Goal: Task Accomplishment & Management: Use online tool/utility

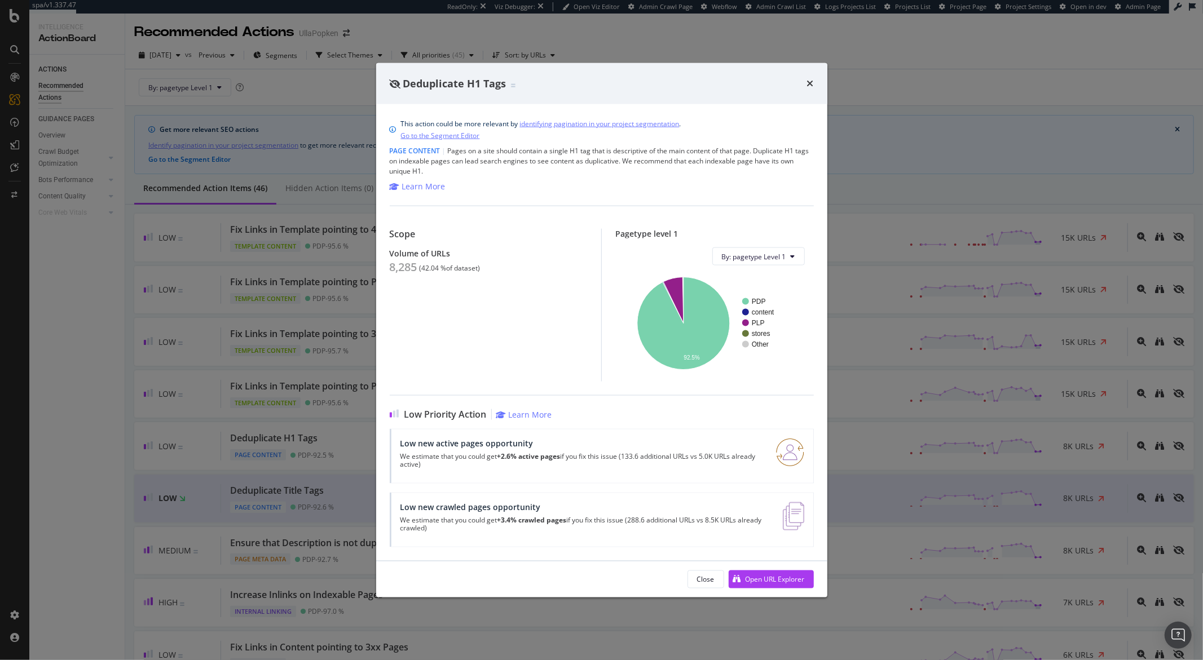
scroll to position [97, 0]
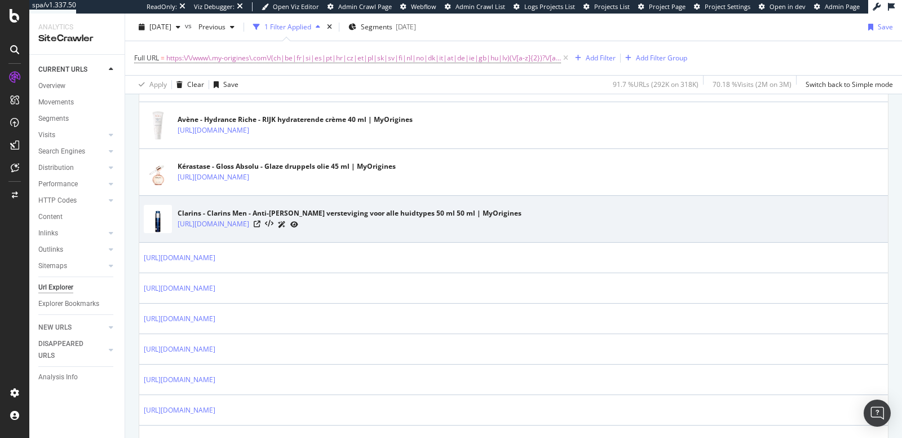
scroll to position [447, 0]
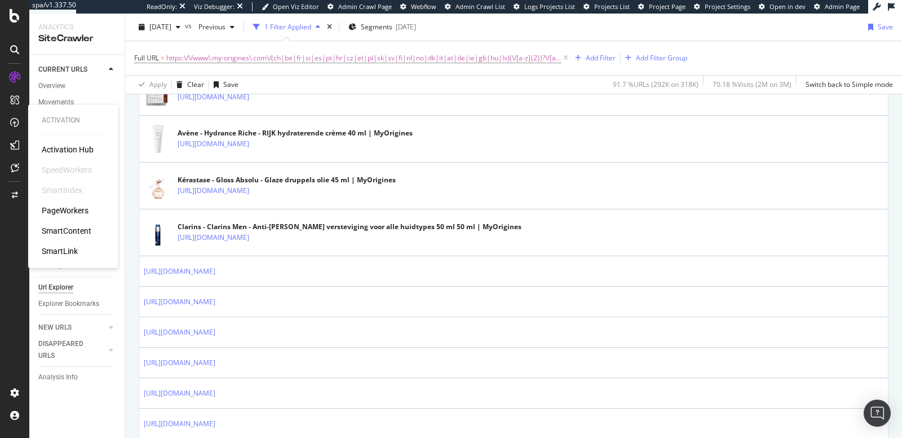
click at [60, 209] on div "PageWorkers" at bounding box center [65, 210] width 47 height 11
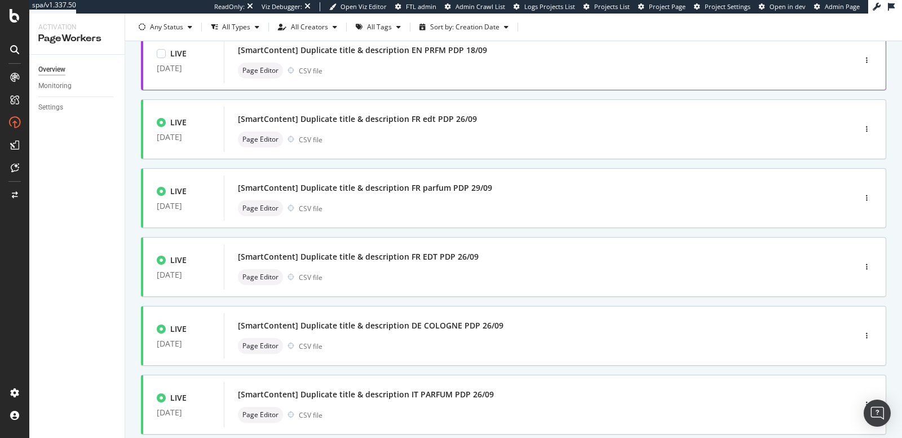
scroll to position [429, 0]
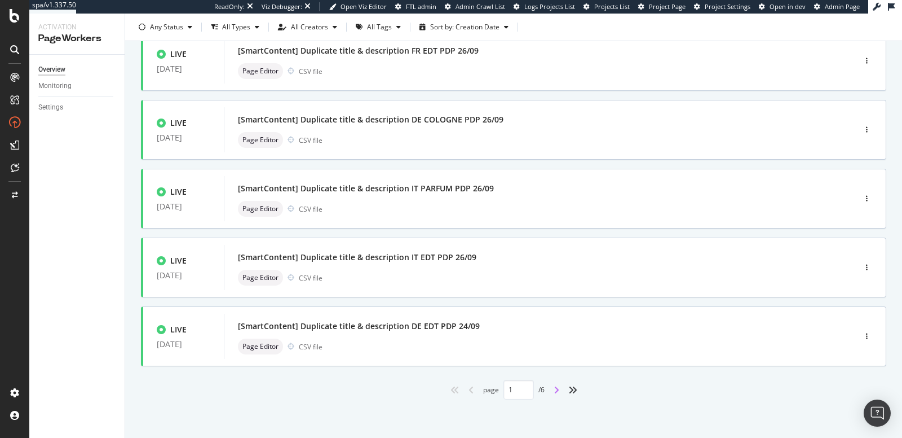
click at [554, 392] on icon "angle-right" at bounding box center [557, 389] width 6 height 9
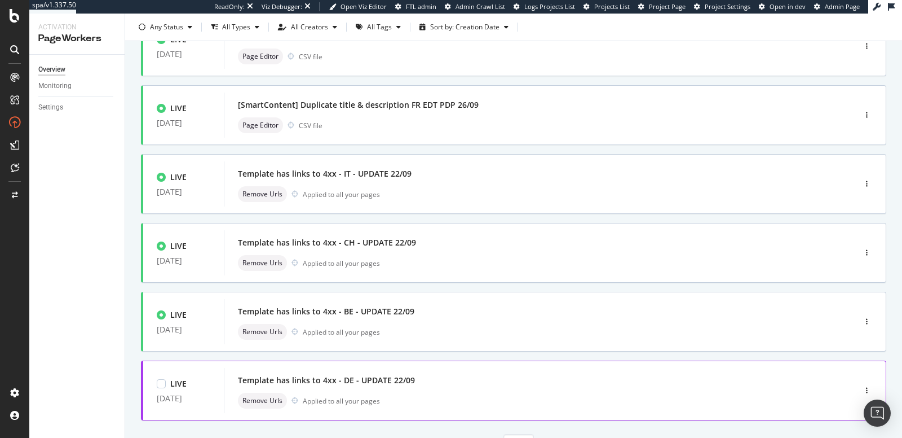
scroll to position [393, 0]
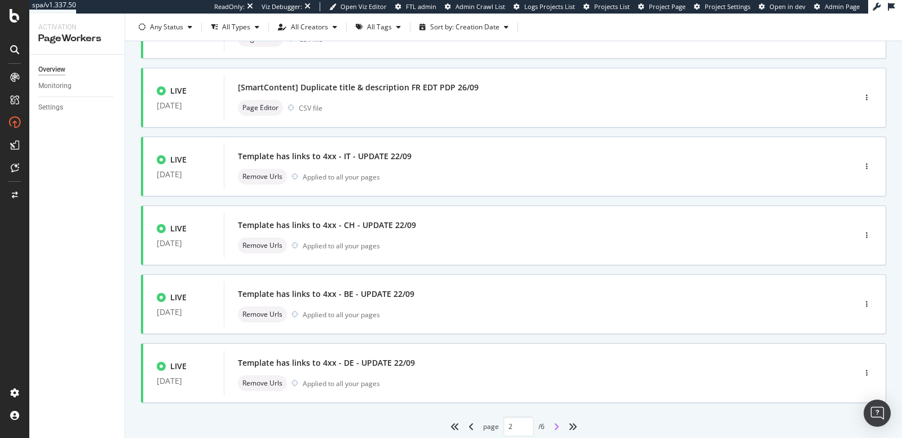
click at [554, 423] on icon "angle-right" at bounding box center [557, 426] width 6 height 9
type input "3"
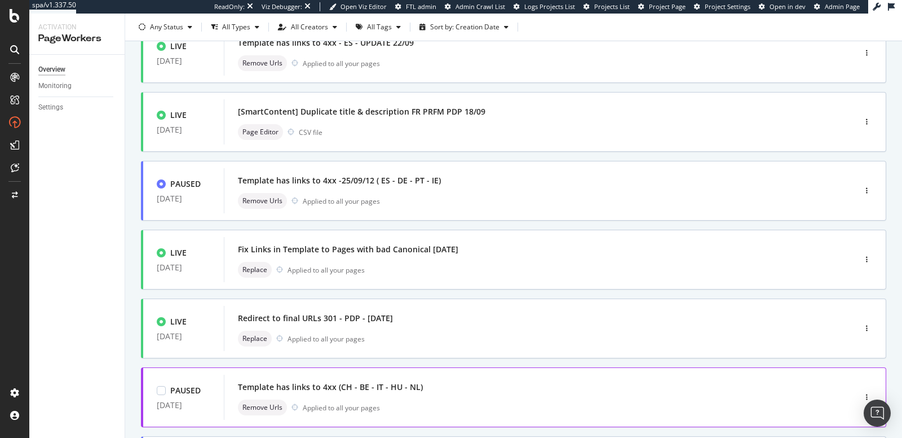
scroll to position [239, 0]
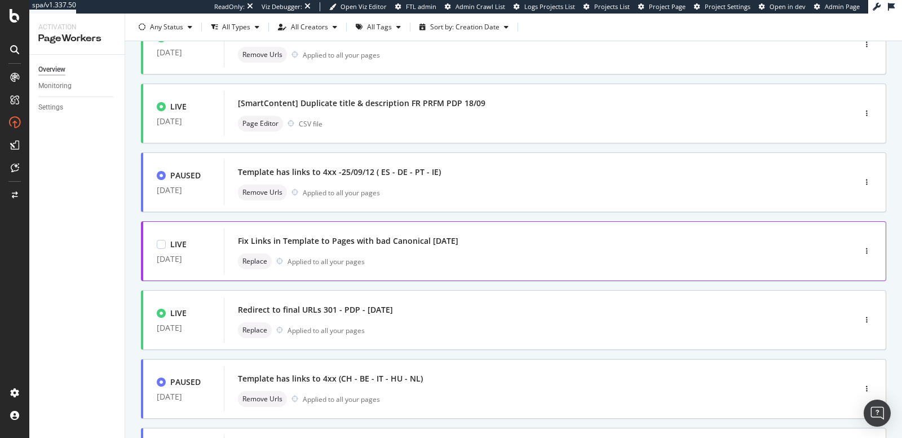
click at [468, 255] on div "Replace Applied to all your pages" at bounding box center [523, 261] width 570 height 16
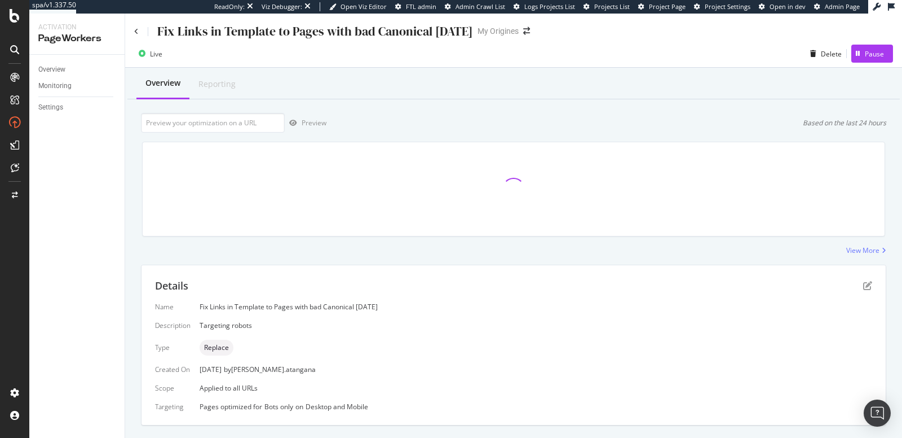
scroll to position [218, 0]
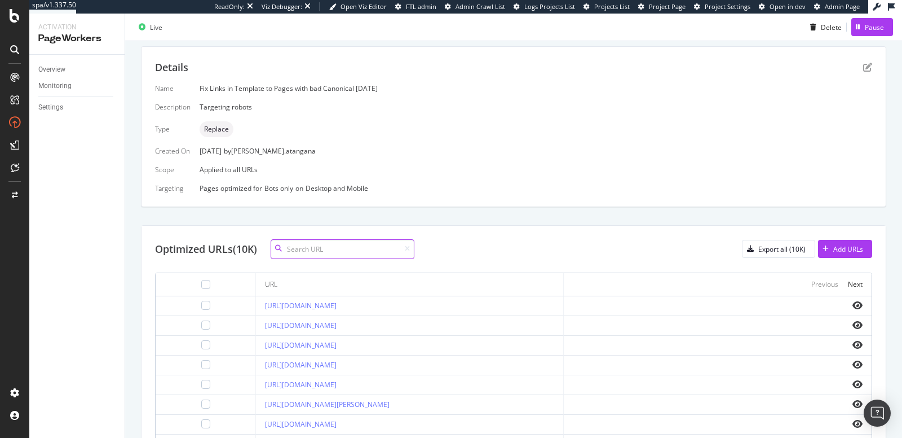
paste input "[URL][DOMAIN_NAME]"
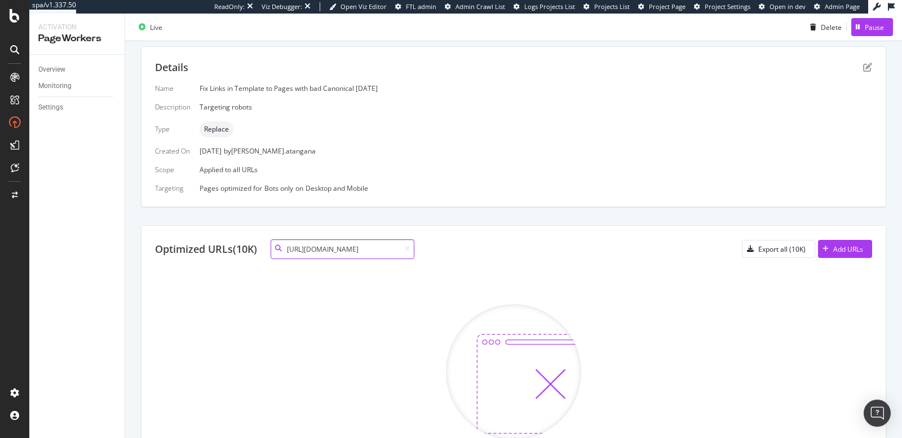
type input "[URL][DOMAIN_NAME]"
click at [409, 248] on icon at bounding box center [407, 248] width 5 height 7
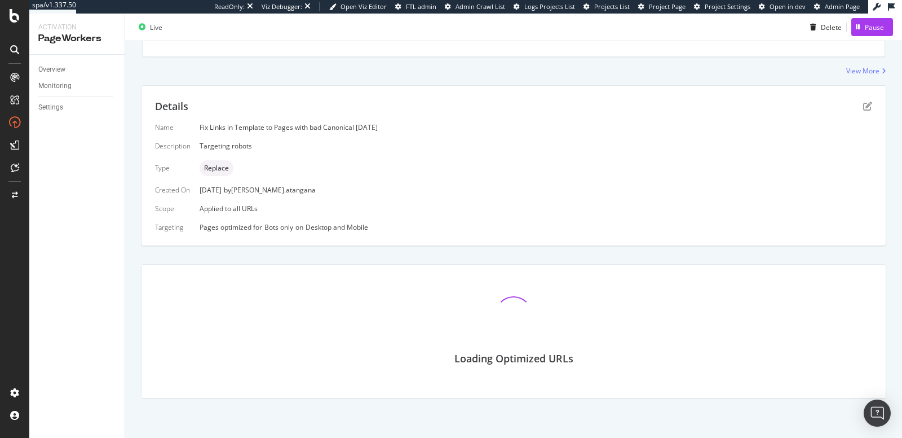
scroll to position [177, 0]
click at [392, 246] on div "Details Name Fix Links in Template to Pages with bad Canonical 25/09/12 Descrip…" at bounding box center [514, 168] width 744 height 160
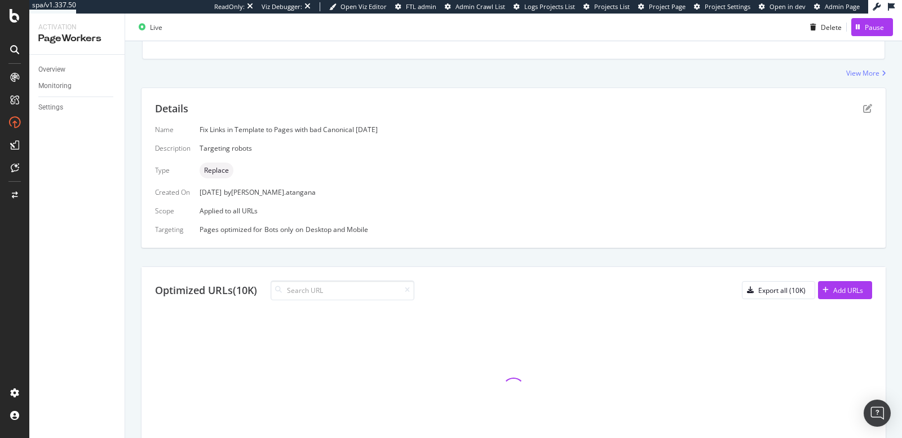
scroll to position [218, 0]
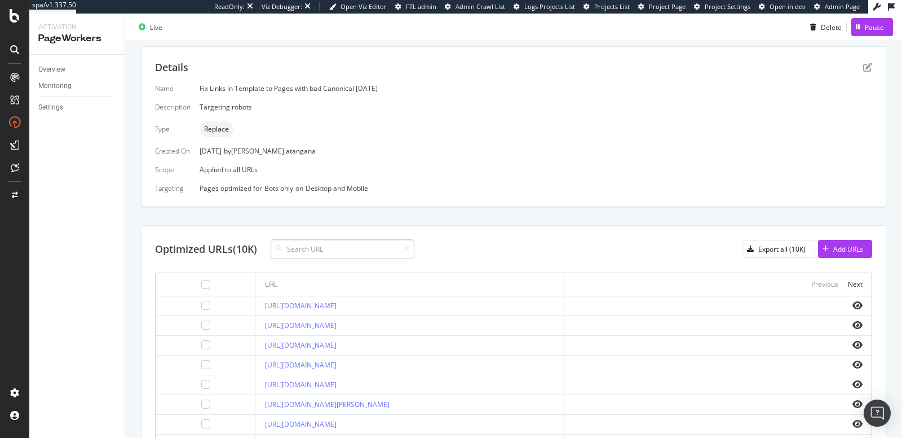
click at [382, 248] on input at bounding box center [343, 249] width 144 height 20
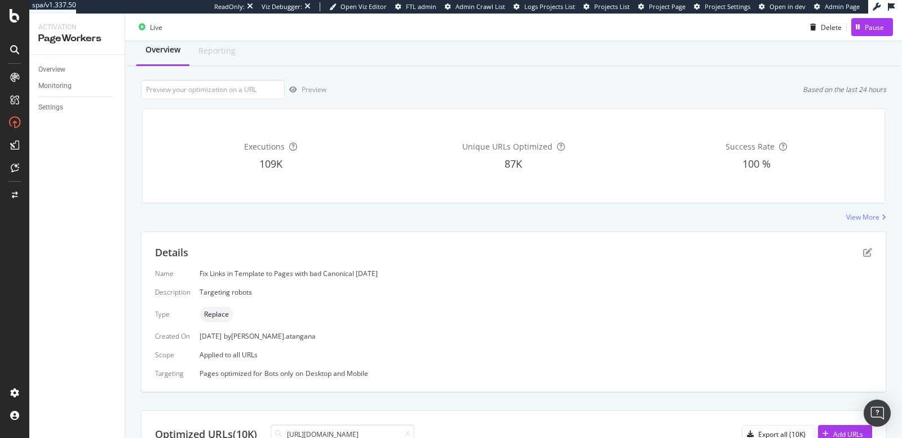
scroll to position [0, 0]
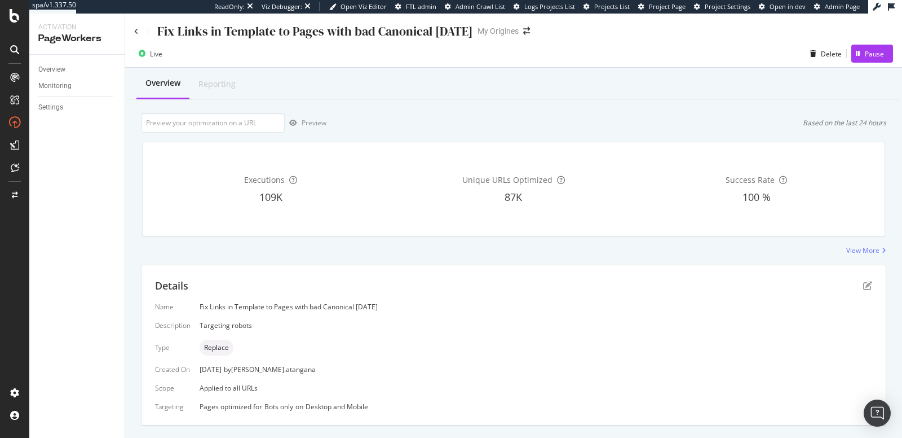
type input "[URL][DOMAIN_NAME]"
click at [137, 37] on div "Fix Links in Template to Pages with bad Canonical 25/09/12" at bounding box center [303, 31] width 339 height 17
click at [136, 32] on icon at bounding box center [136, 31] width 5 height 7
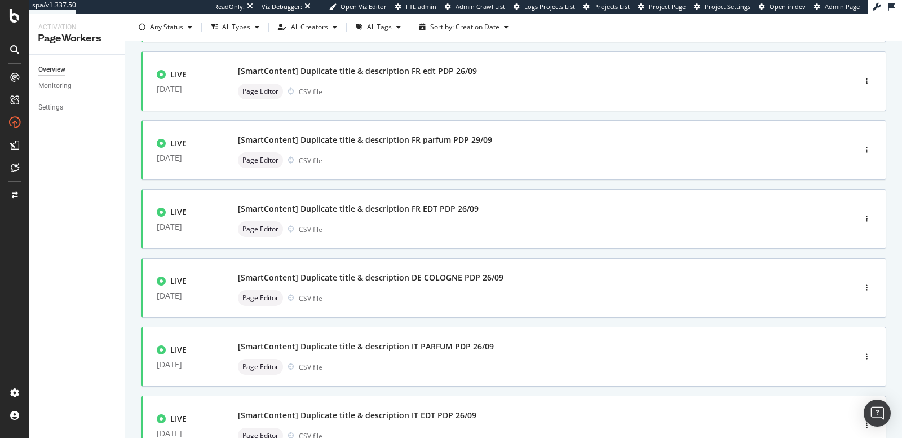
scroll to position [429, 0]
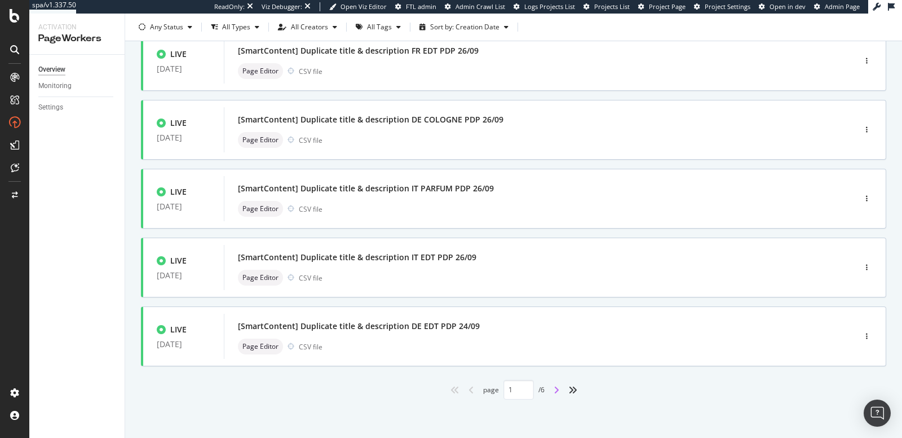
click at [554, 389] on icon "angle-right" at bounding box center [557, 389] width 6 height 9
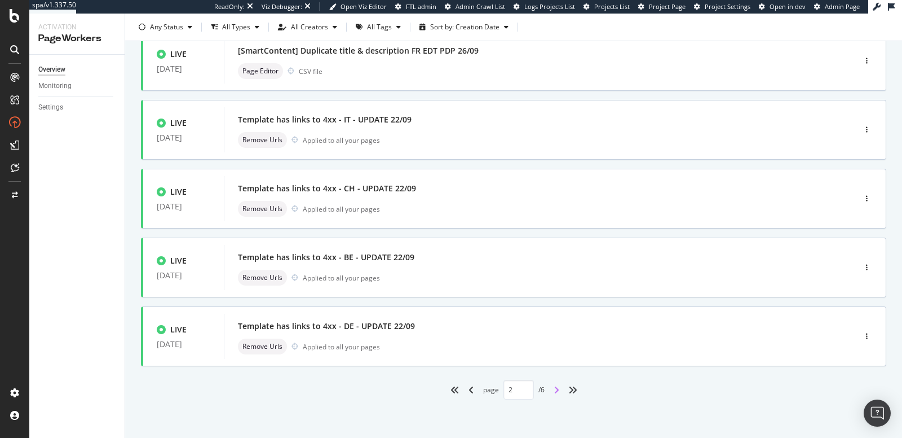
type input "2"
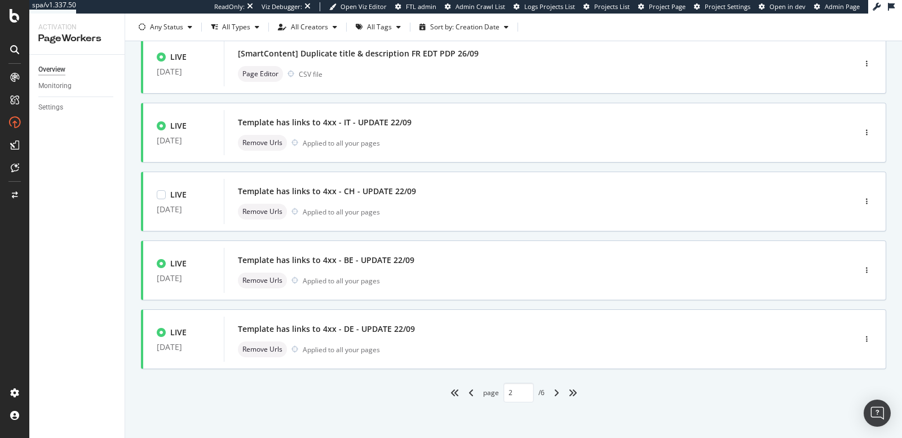
scroll to position [0, 0]
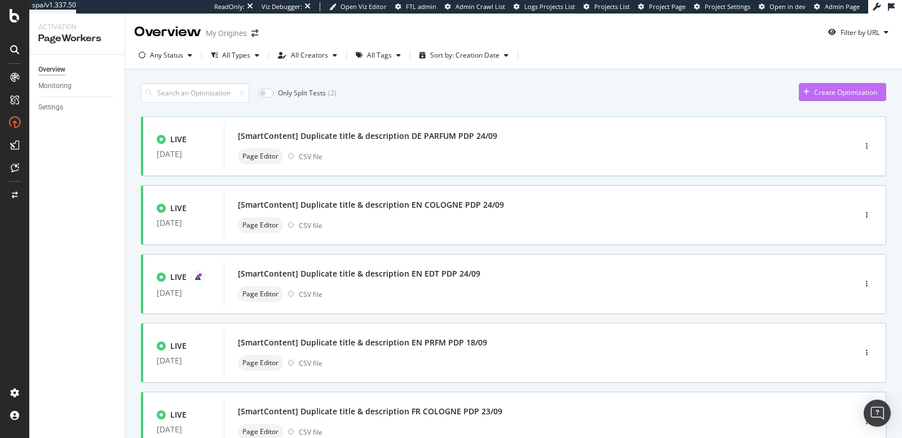
click at [799, 96] on div "Create Optimization" at bounding box center [838, 91] width 78 height 17
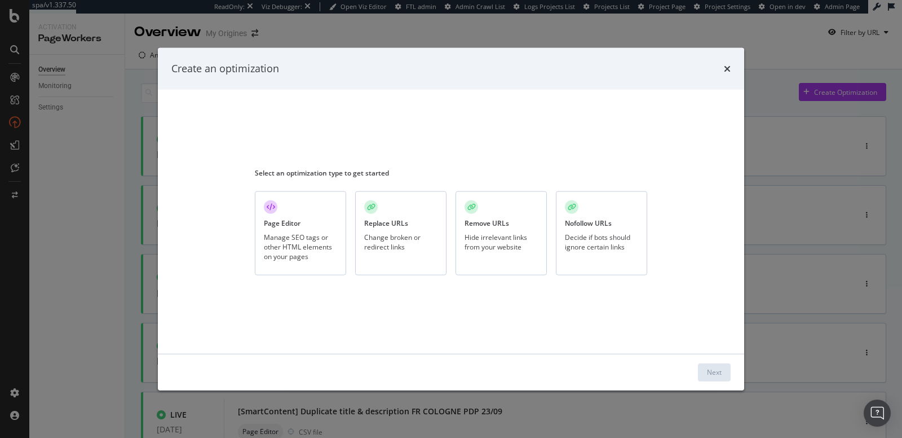
click at [396, 240] on div "Change broken or redirect links" at bounding box center [400, 241] width 73 height 19
click at [719, 375] on div "Next" at bounding box center [714, 372] width 15 height 10
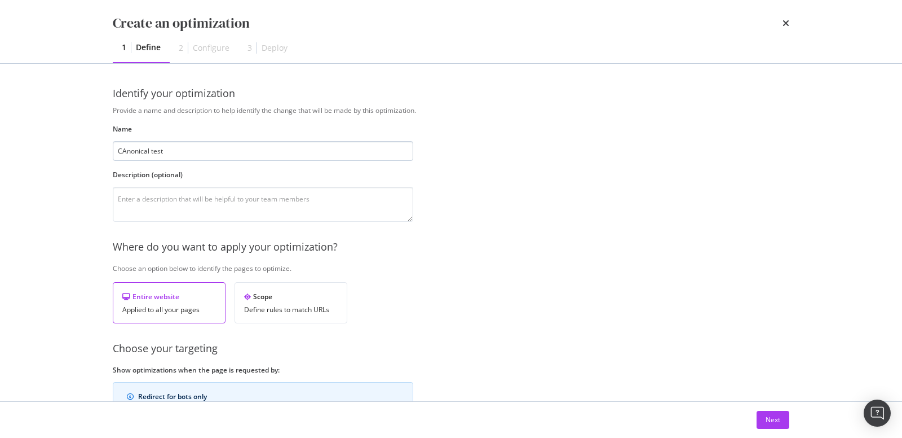
click at [126, 153] on input "CAnonical test" at bounding box center [263, 151] width 301 height 20
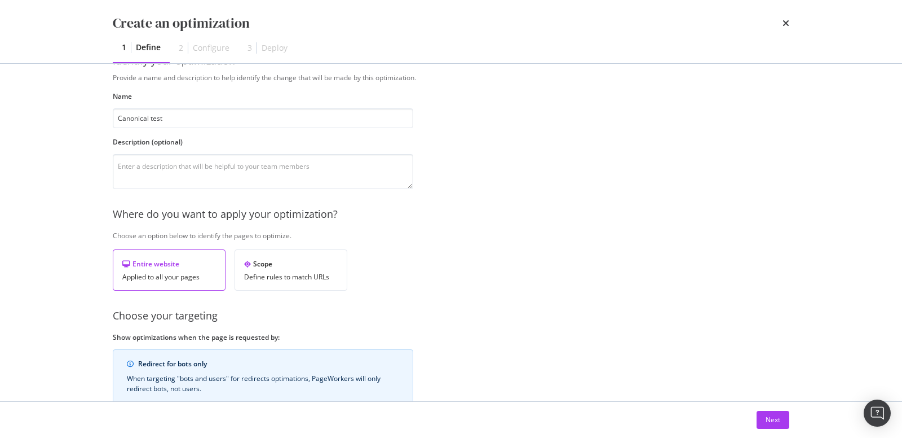
scroll to position [126, 0]
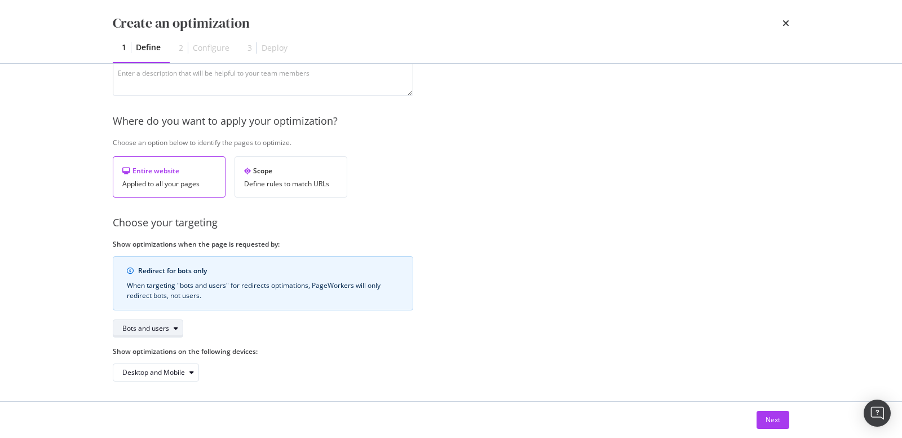
type input "Canonical test"
click at [174, 328] on icon "modal" at bounding box center [176, 328] width 5 height 7
click at [172, 358] on div "Bots only" at bounding box center [151, 363] width 67 height 14
click at [761, 417] on button "Next" at bounding box center [773, 420] width 33 height 18
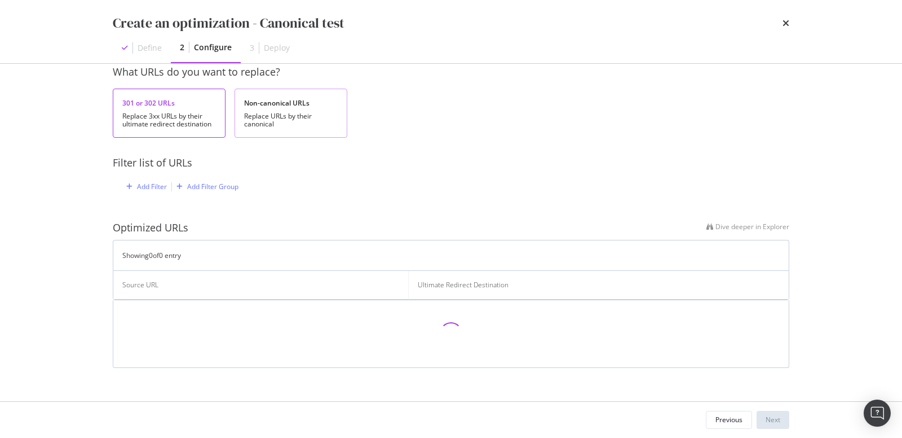
click at [261, 118] on div "Replace URLs by their canonical" at bounding box center [291, 120] width 94 height 16
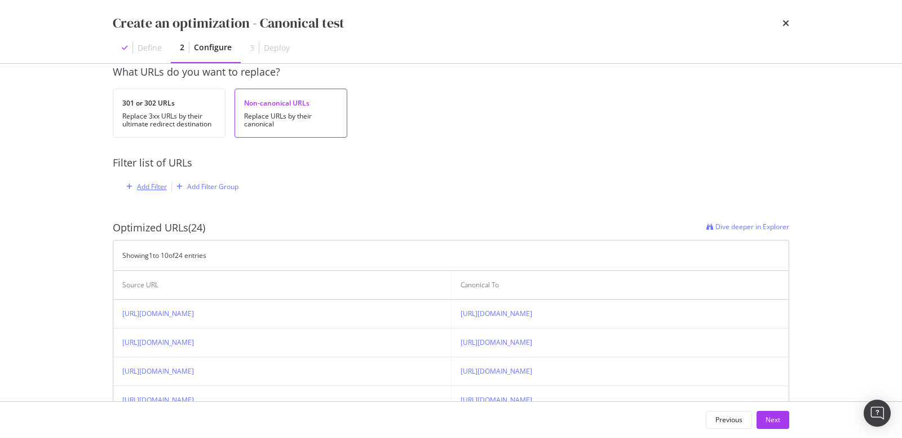
click at [155, 186] on div "Add Filter" at bounding box center [152, 187] width 30 height 10
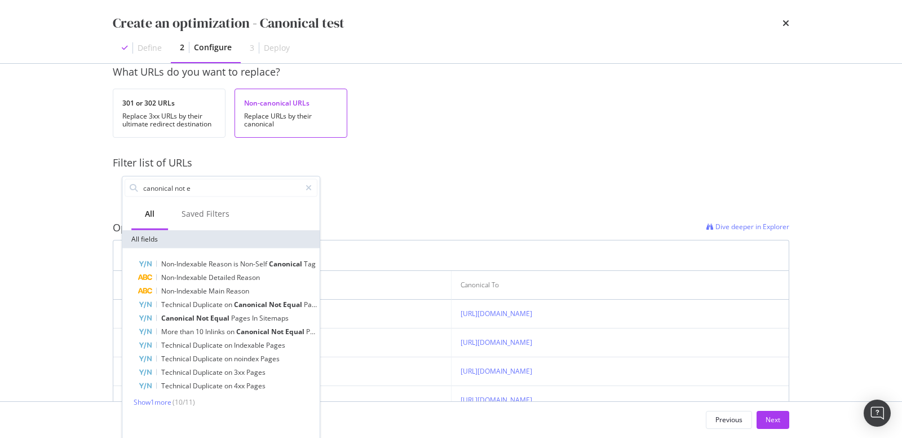
type input "canonical not e"
click at [196, 290] on span "Non-Indexable" at bounding box center [184, 291] width 47 height 10
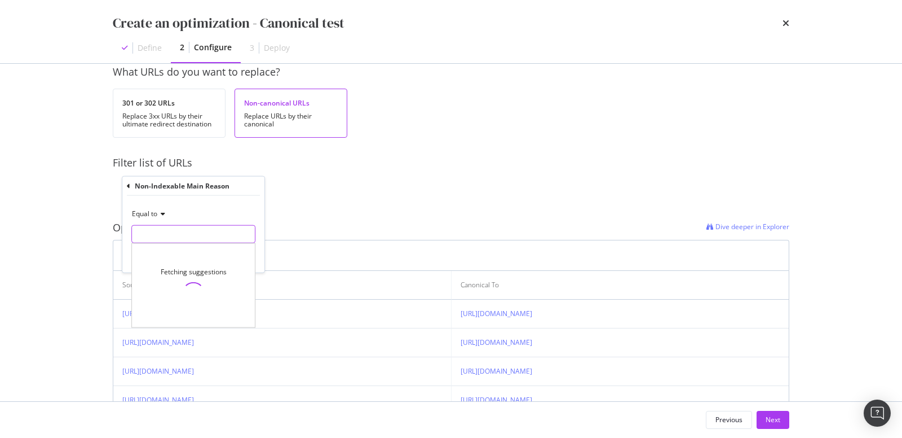
click at [152, 228] on input "modal" at bounding box center [193, 234] width 123 height 18
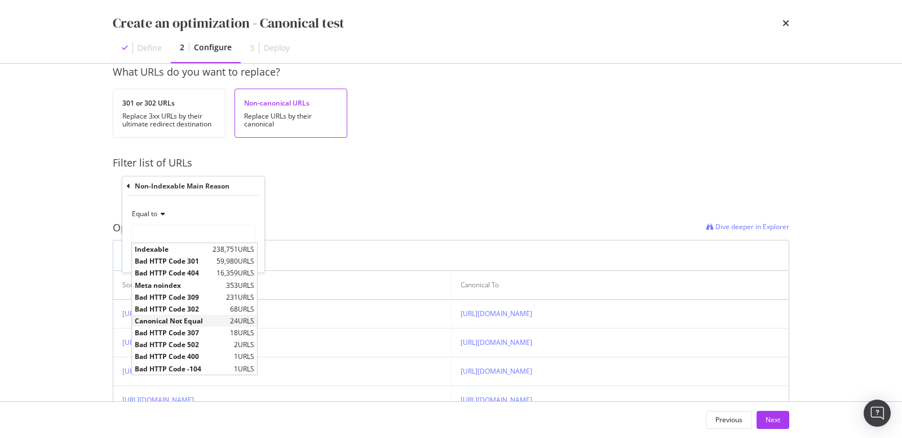
click at [156, 318] on span "Canonical Not Equal" at bounding box center [181, 321] width 92 height 10
type input "Canonical Not Equal"
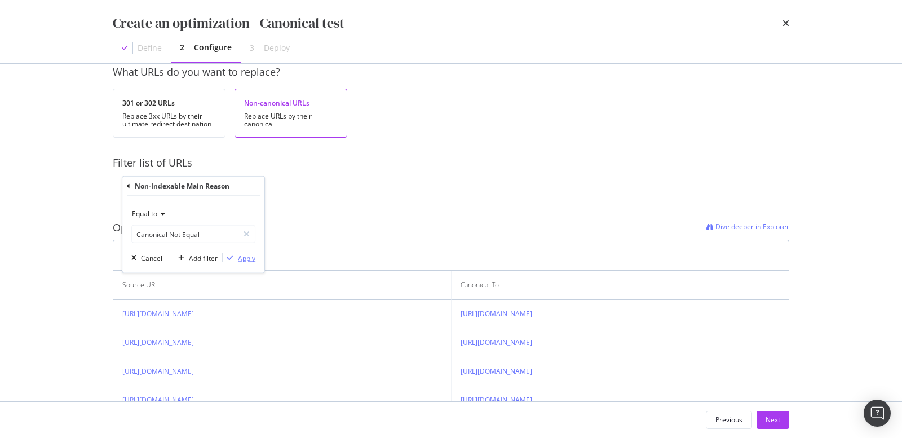
click at [240, 258] on div "Apply" at bounding box center [246, 258] width 17 height 10
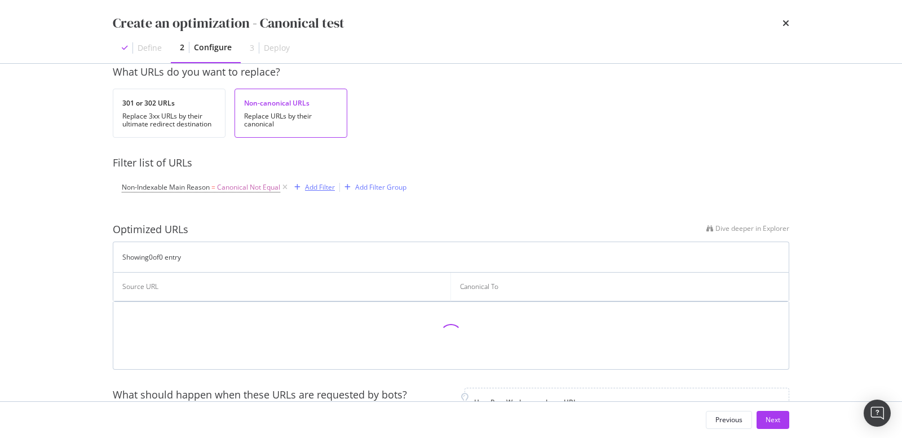
click at [316, 182] on div "Add Filter" at bounding box center [320, 187] width 30 height 10
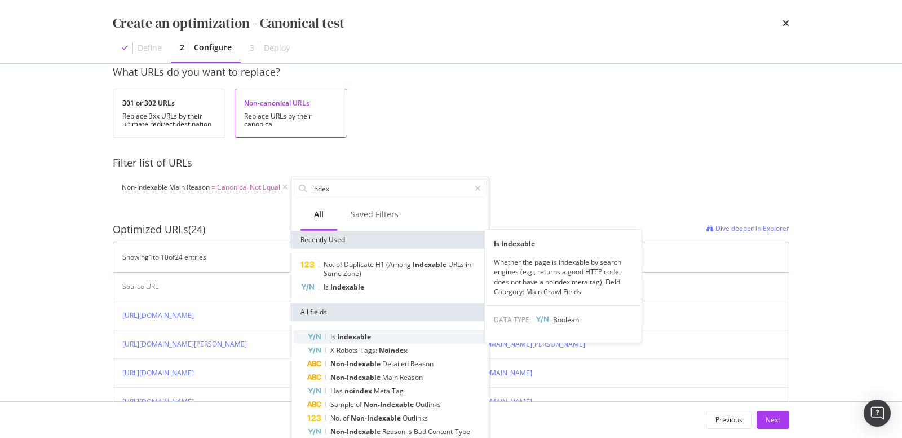
type input "index"
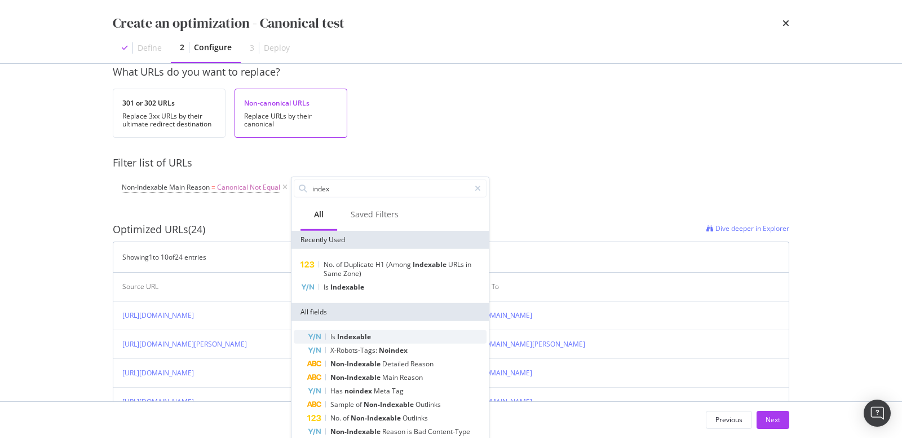
click at [372, 335] on div "Is Indexable" at bounding box center [396, 337] width 179 height 14
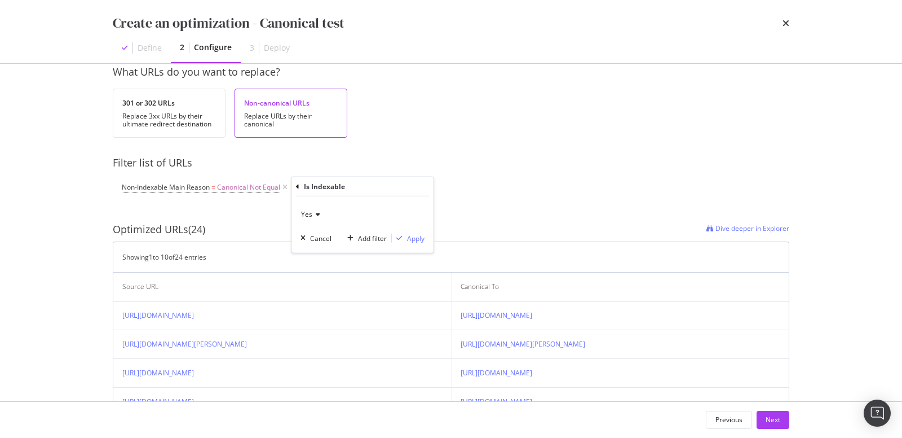
click at [317, 214] on icon "modal" at bounding box center [316, 214] width 8 height 7
click at [321, 247] on div "No" at bounding box center [363, 252] width 121 height 15
click at [409, 237] on div "Apply" at bounding box center [415, 238] width 17 height 10
click at [37, 140] on div "Create an optimization - Canonical test Define 2 Configure 3 Deploy How do you …" at bounding box center [451, 219] width 902 height 438
click at [24, 170] on div "Create an optimization - Canonical test Define 2 Configure 3 Deploy How do you …" at bounding box center [451, 219] width 902 height 438
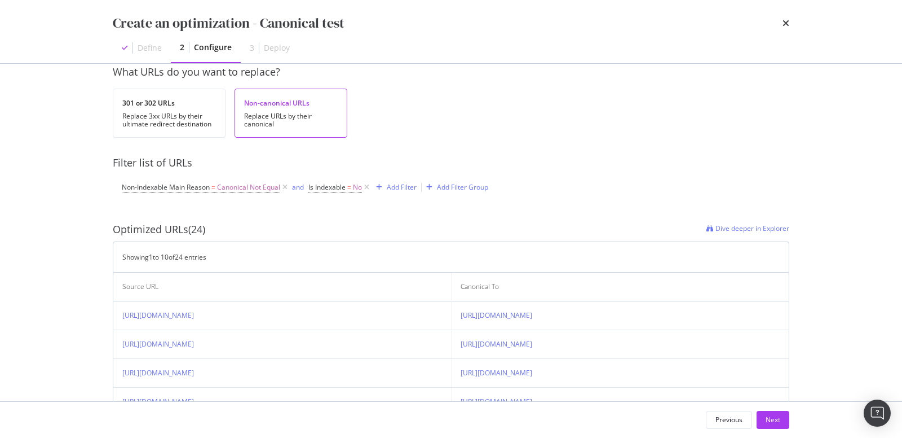
click at [56, 175] on div "Create an optimization - Canonical test Define 2 Configure 3 Deploy How do you …" at bounding box center [451, 219] width 902 height 438
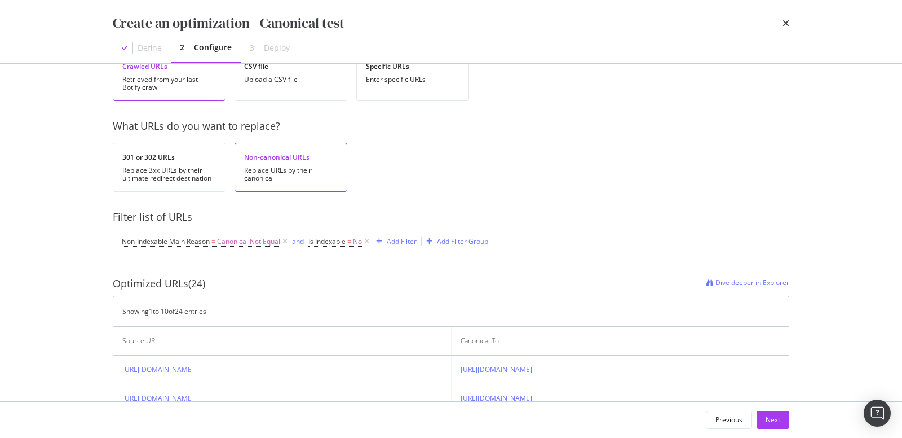
scroll to position [142, 0]
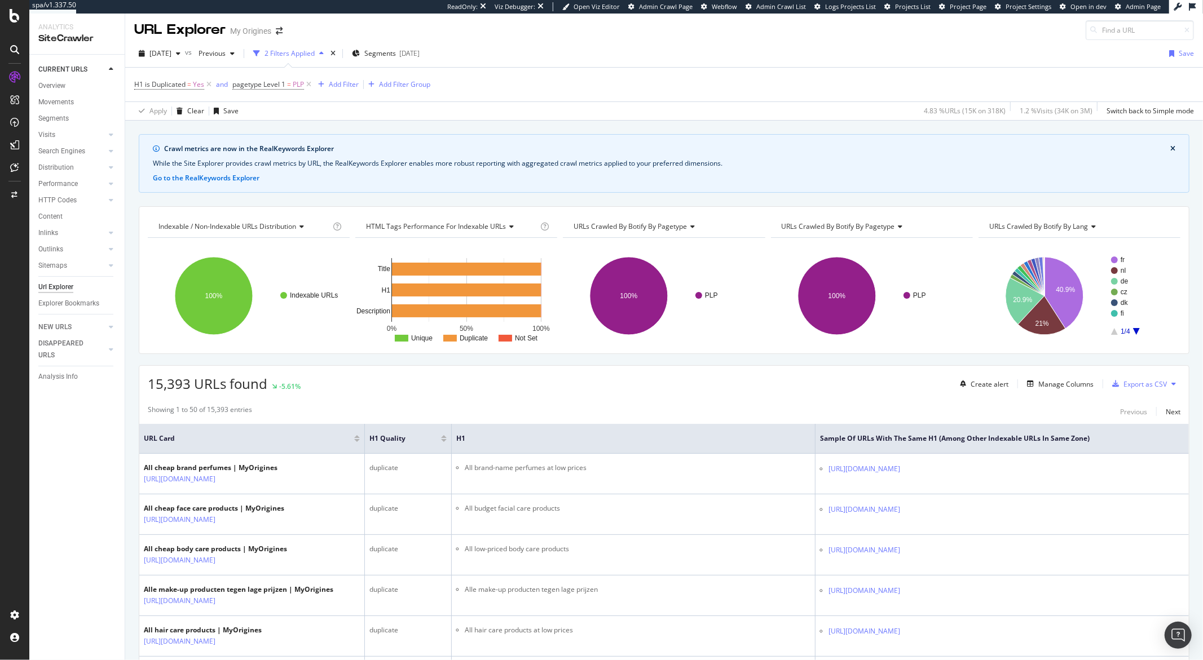
scroll to position [284, 0]
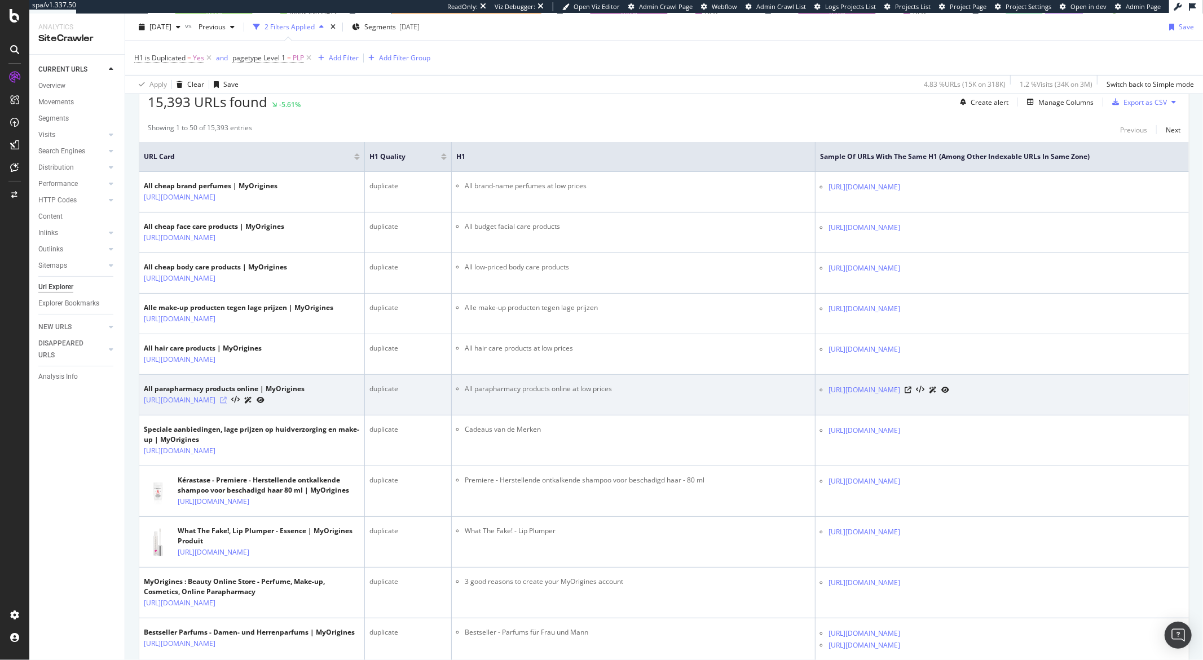
click at [227, 402] on icon at bounding box center [223, 400] width 7 height 7
click at [911, 393] on icon at bounding box center [908, 390] width 7 height 7
click at [227, 402] on icon at bounding box center [223, 400] width 7 height 7
click at [911, 393] on icon at bounding box center [908, 390] width 7 height 7
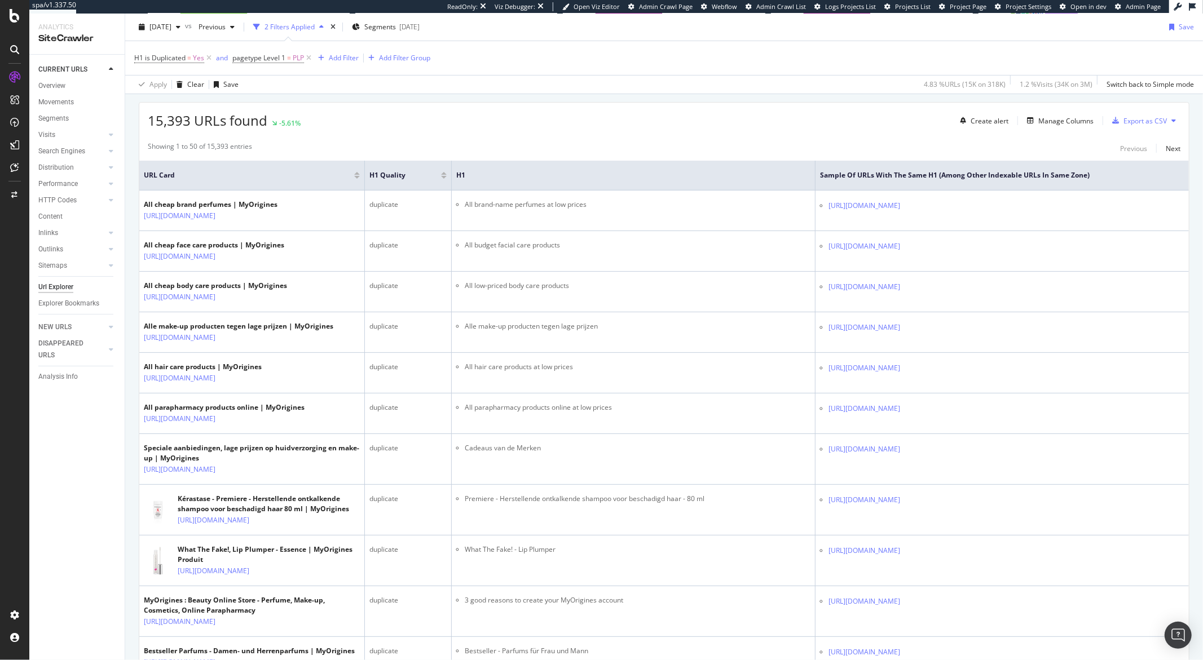
scroll to position [266, 0]
click at [340, 63] on div "Add Filter" at bounding box center [344, 58] width 30 height 10
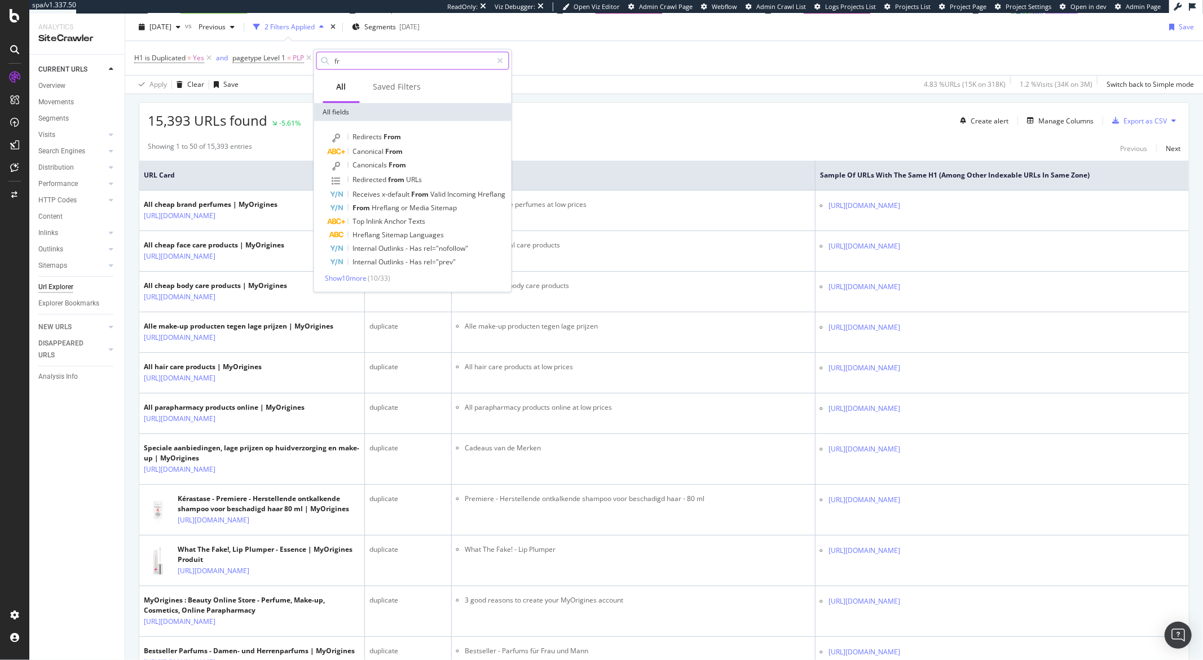
click at [353, 57] on input "fr" at bounding box center [413, 60] width 158 height 17
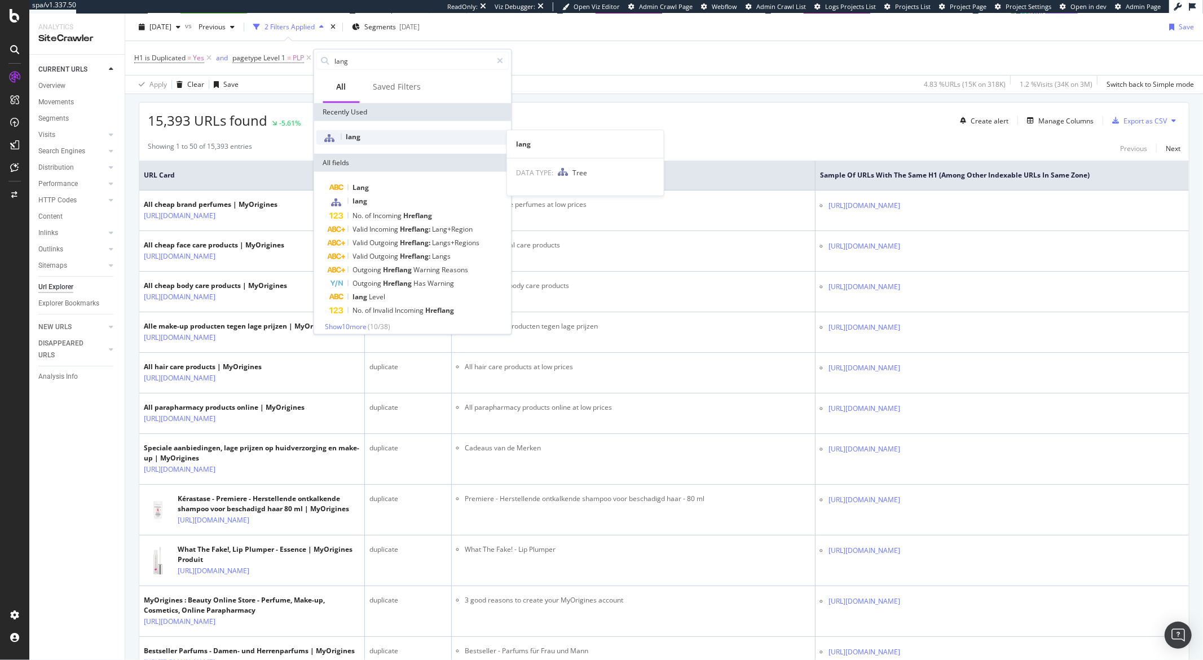
type input "lang"
click at [355, 133] on span "lang" at bounding box center [353, 137] width 15 height 10
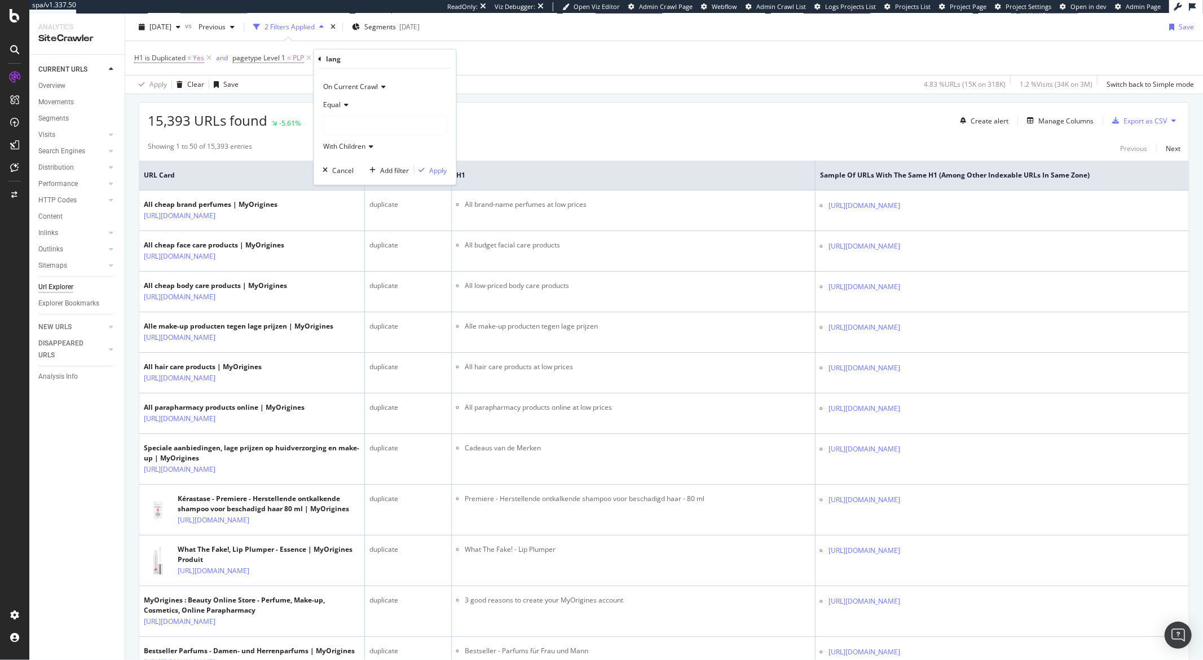
click at [351, 124] on div at bounding box center [385, 126] width 123 height 18
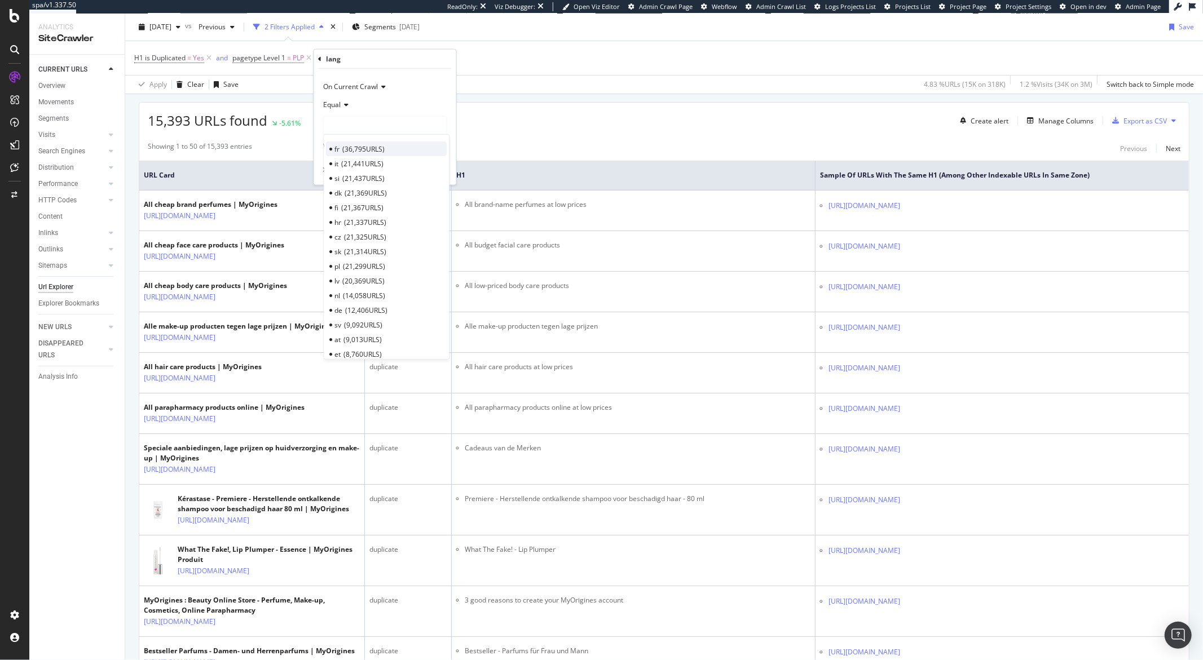
click at [352, 147] on span "36,795 URLS" at bounding box center [364, 149] width 42 height 10
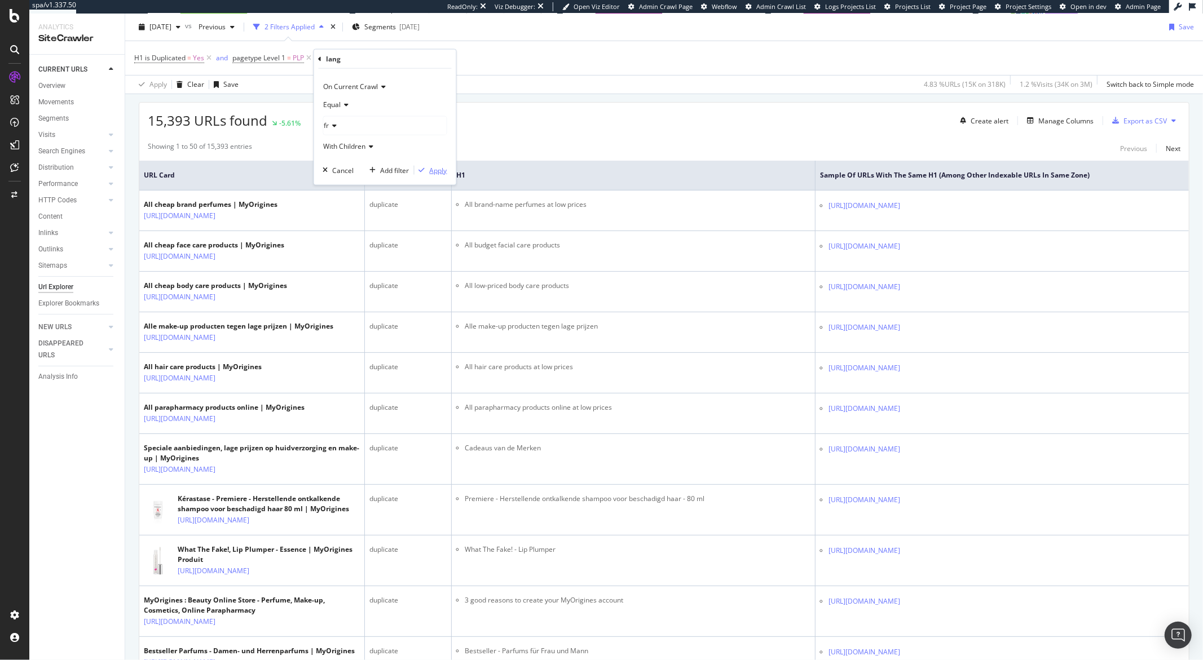
click at [434, 169] on div "Apply" at bounding box center [438, 170] width 17 height 10
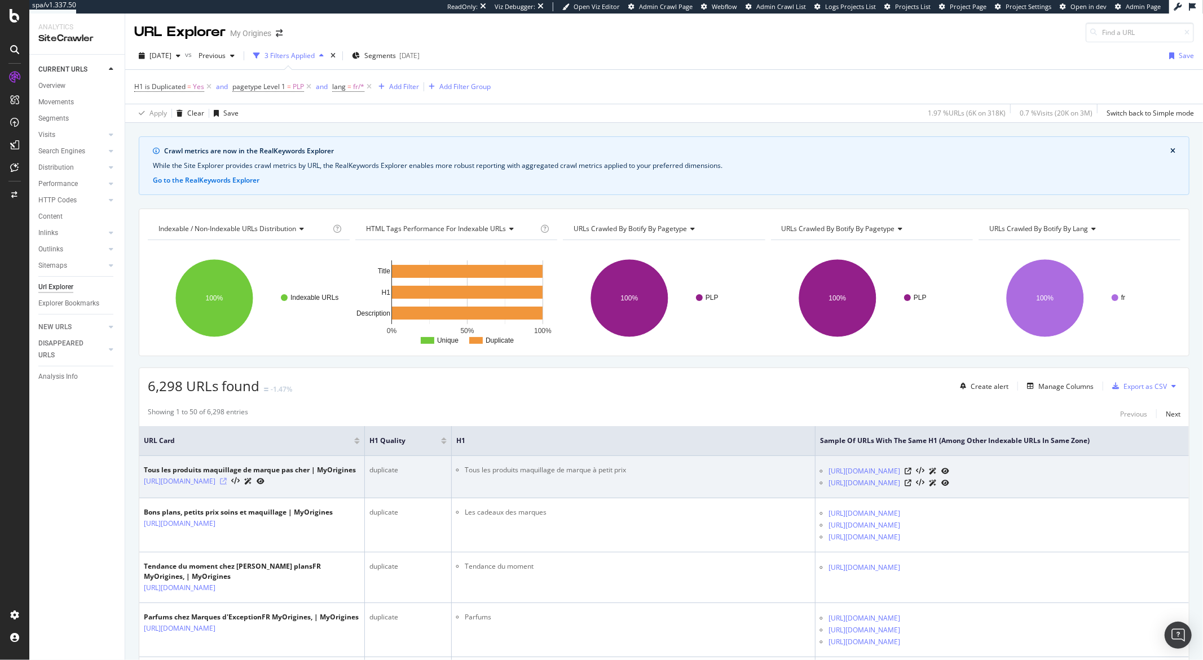
click at [227, 484] on icon at bounding box center [223, 481] width 7 height 7
click at [911, 472] on icon at bounding box center [908, 471] width 7 height 7
click at [911, 484] on icon at bounding box center [908, 483] width 7 height 7
click at [911, 473] on icon at bounding box center [908, 471] width 7 height 7
click at [911, 485] on icon at bounding box center [908, 483] width 7 height 7
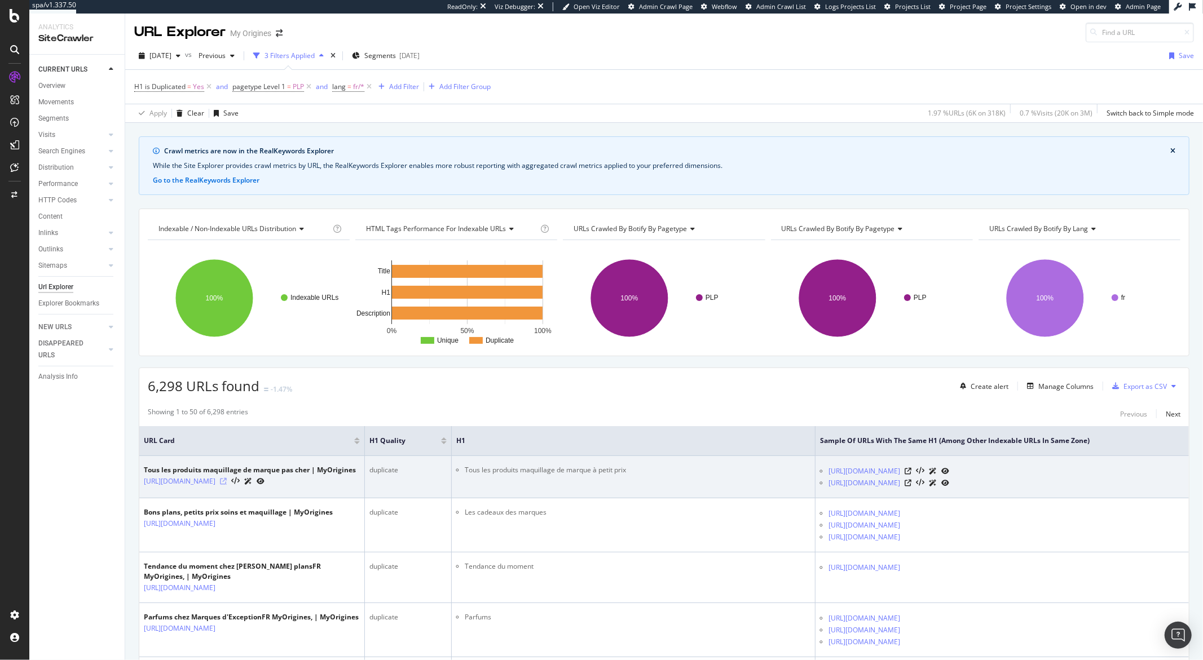
click at [227, 483] on icon at bounding box center [223, 481] width 7 height 7
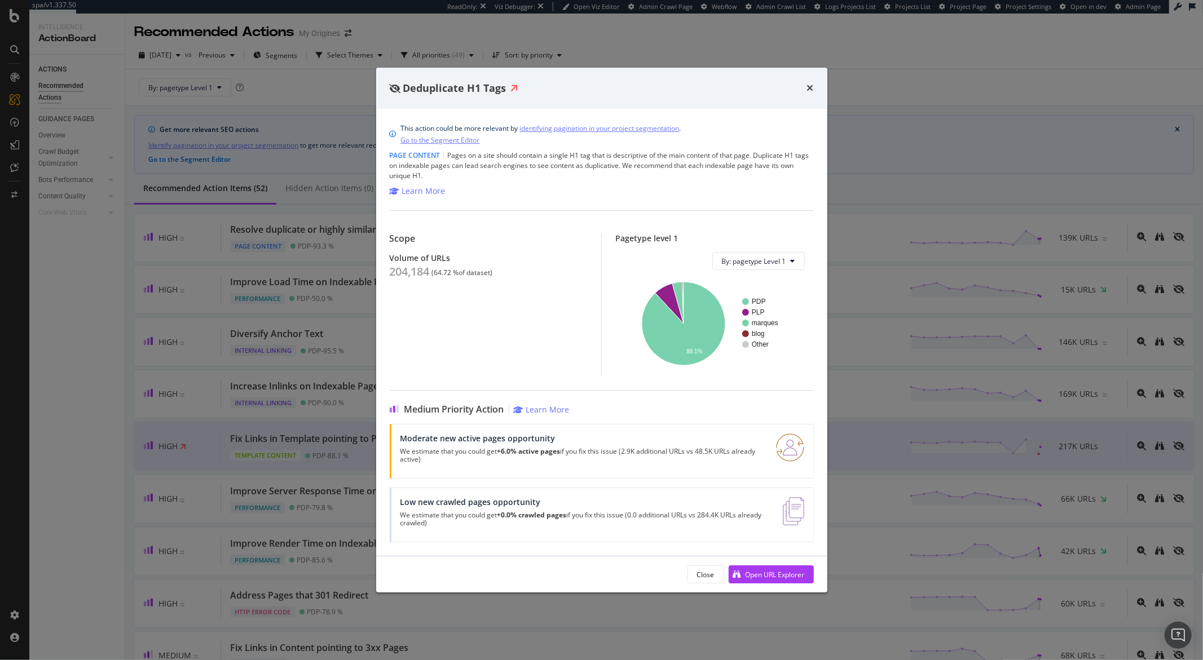
scroll to position [337, 0]
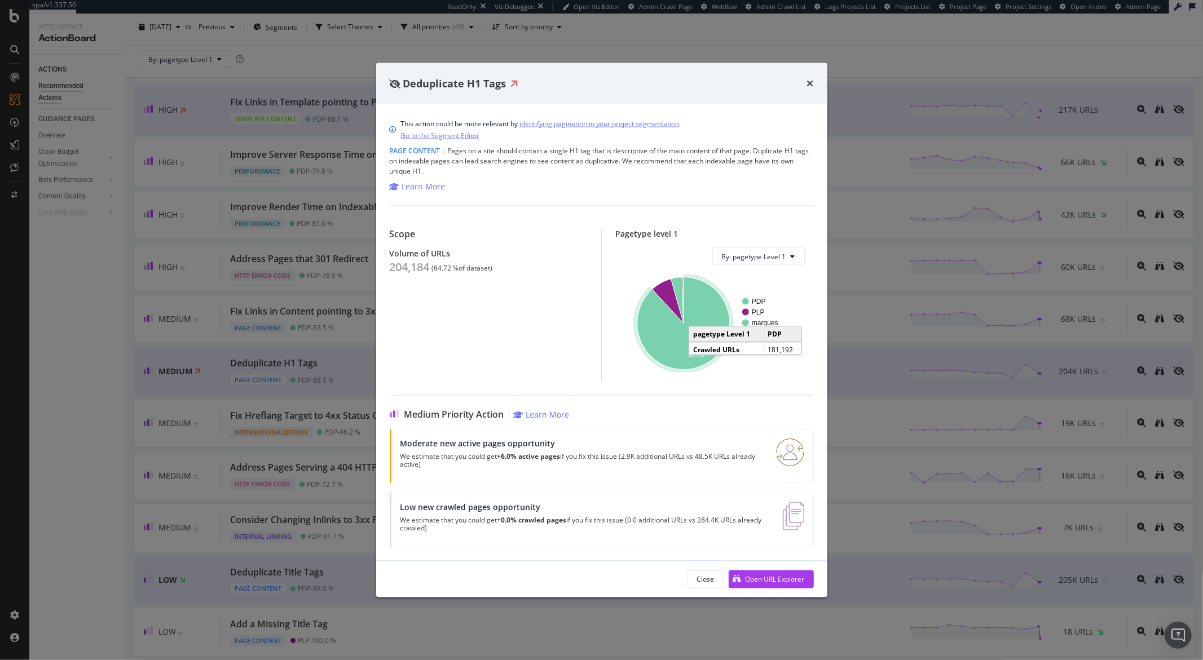
click at [661, 323] on icon "A chart." at bounding box center [683, 323] width 92 height 92
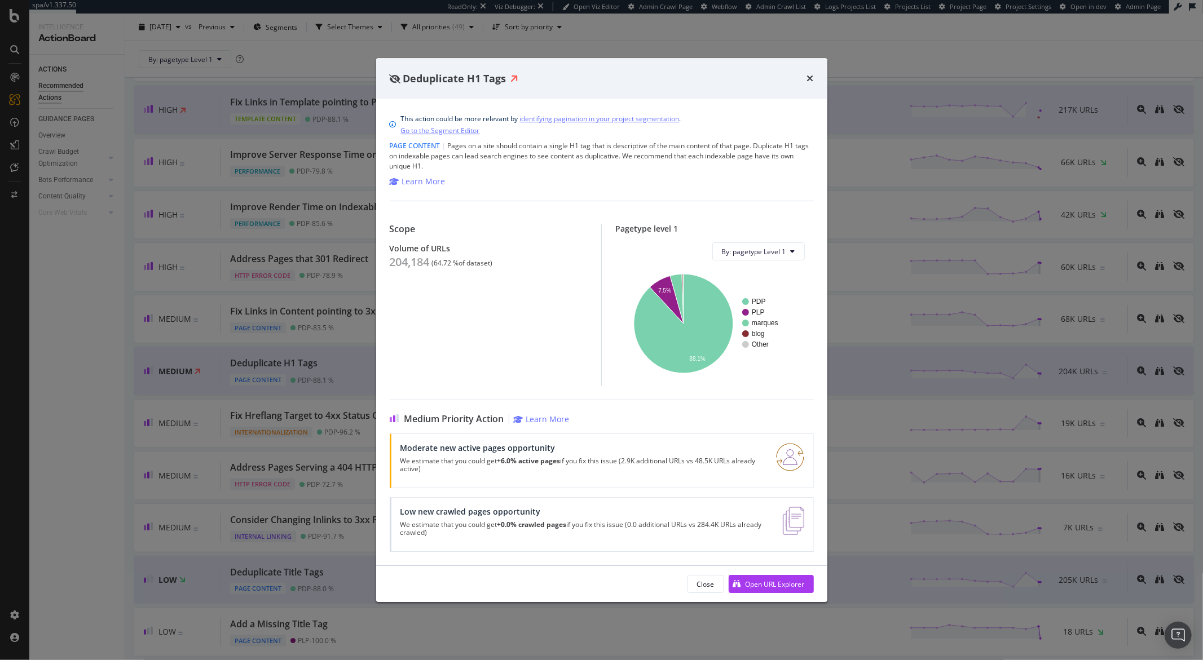
click at [109, 387] on div "Deduplicate H1 Tags This action could be more relevant by identifying paginatio…" at bounding box center [601, 330] width 1203 height 660
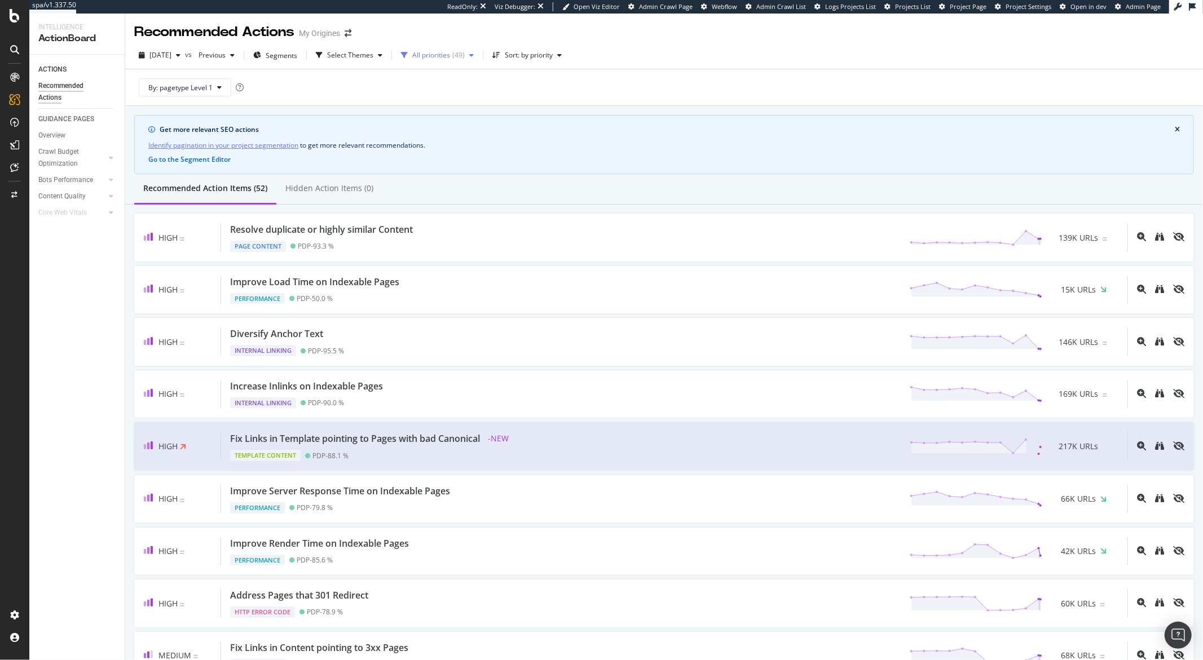
click at [439, 56] on div "All priorities" at bounding box center [431, 55] width 38 height 7
click at [441, 93] on div "High" at bounding box center [448, 98] width 15 height 10
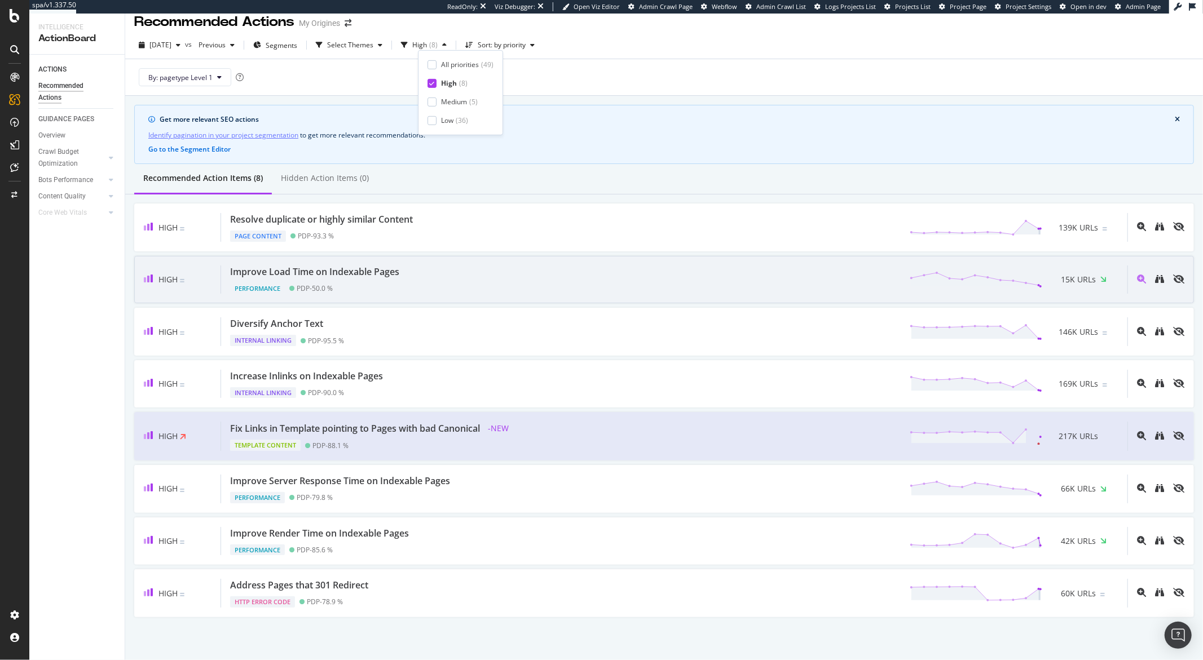
scroll to position [16, 0]
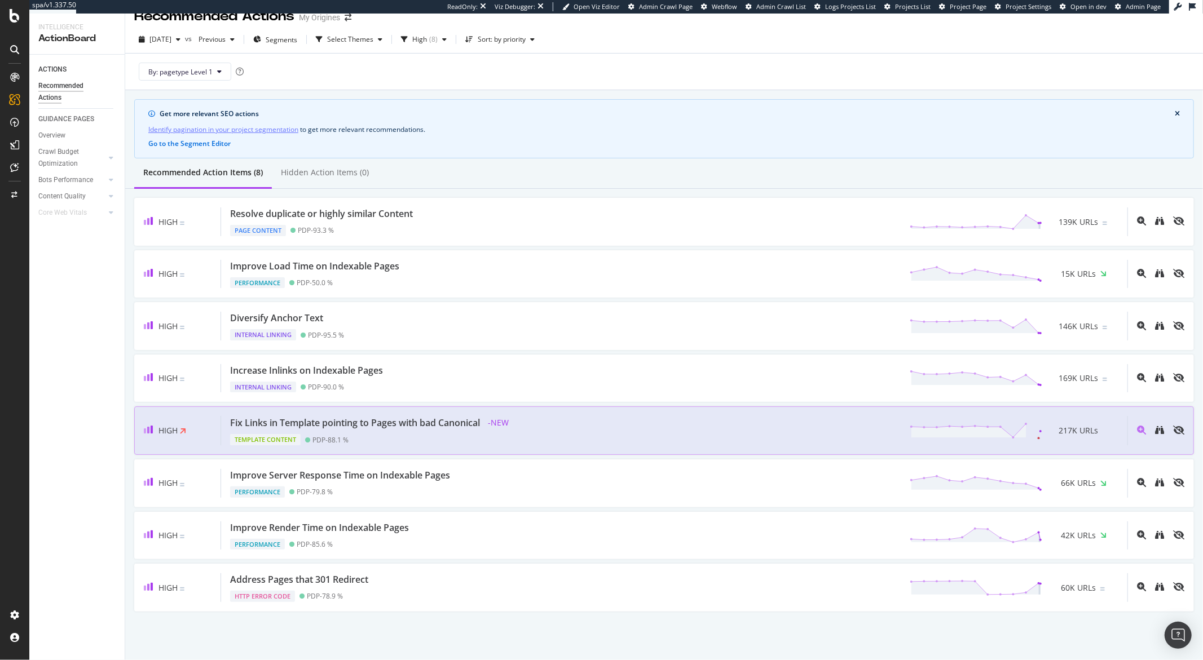
click at [448, 434] on div "Template Content PDP - 88.1 %" at bounding box center [371, 438] width 282 height 16
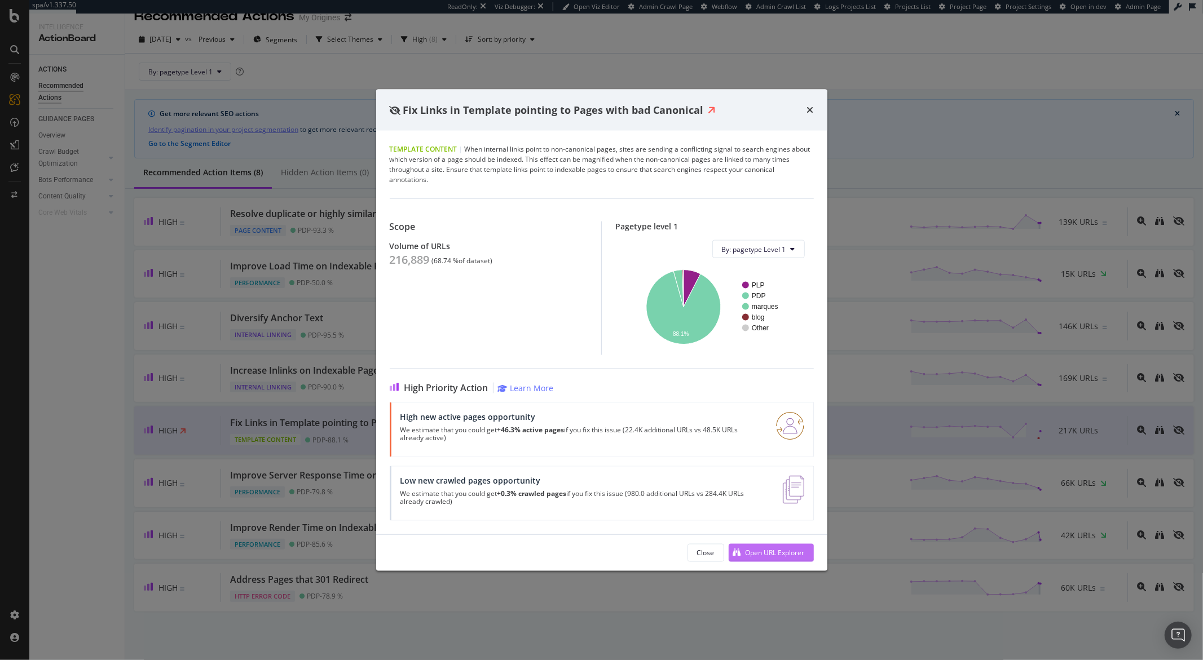
click at [766, 558] on div "Open URL Explorer" at bounding box center [767, 553] width 76 height 17
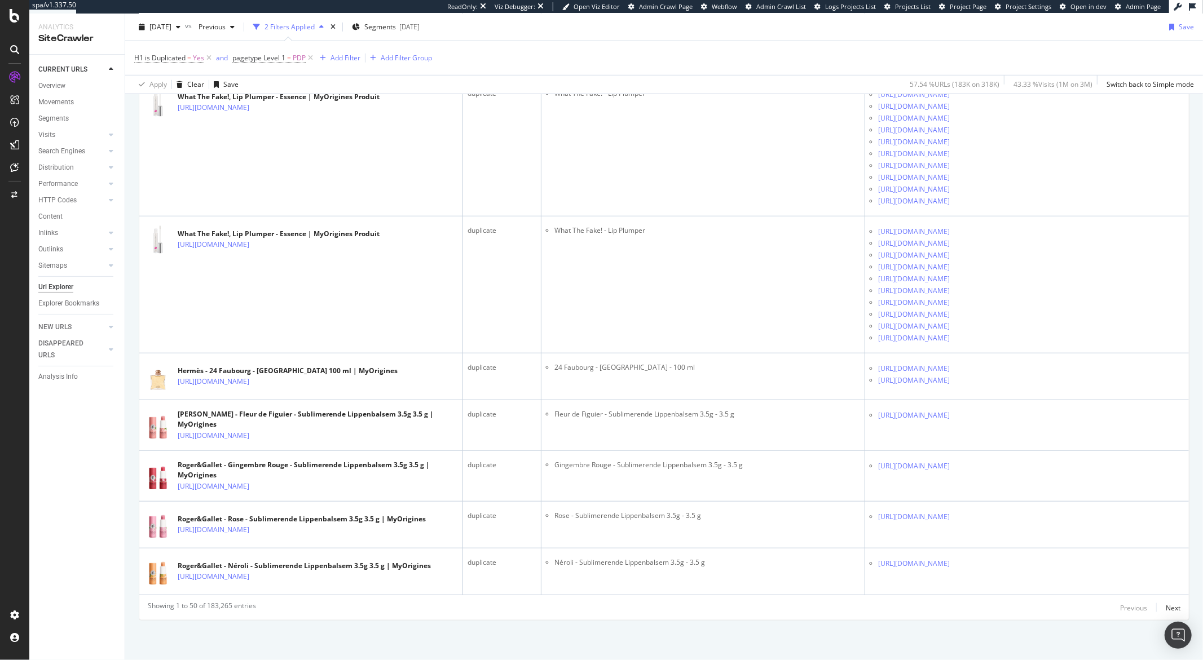
scroll to position [5582, 0]
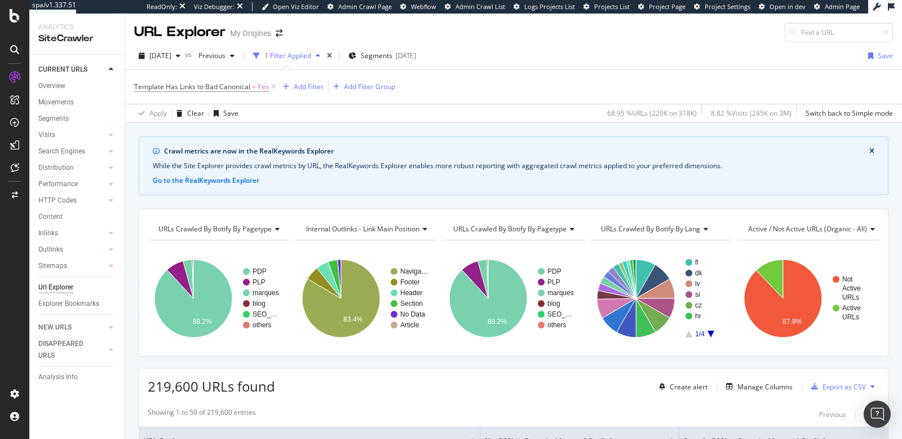
click at [544, 64] on div "2025 Sep. 18th vs Previous 1 Filter Applied Segments 2025-09-25 Save" at bounding box center [513, 58] width 777 height 23
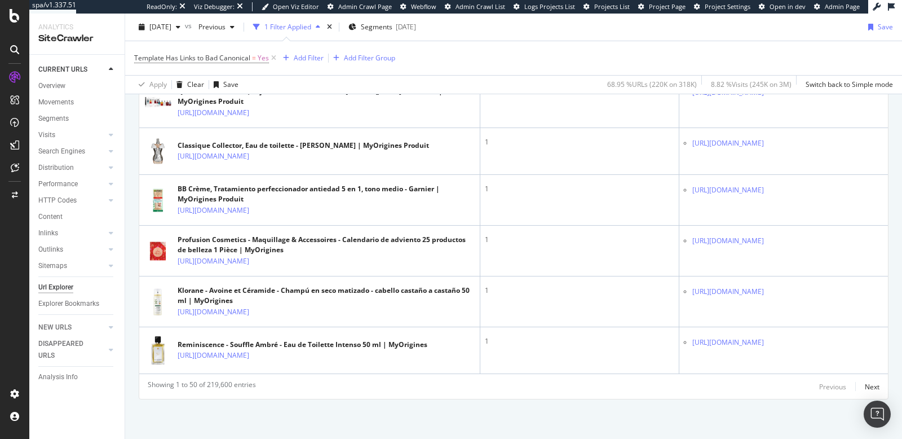
scroll to position [2640, 0]
click at [865, 382] on div "Next" at bounding box center [872, 387] width 15 height 10
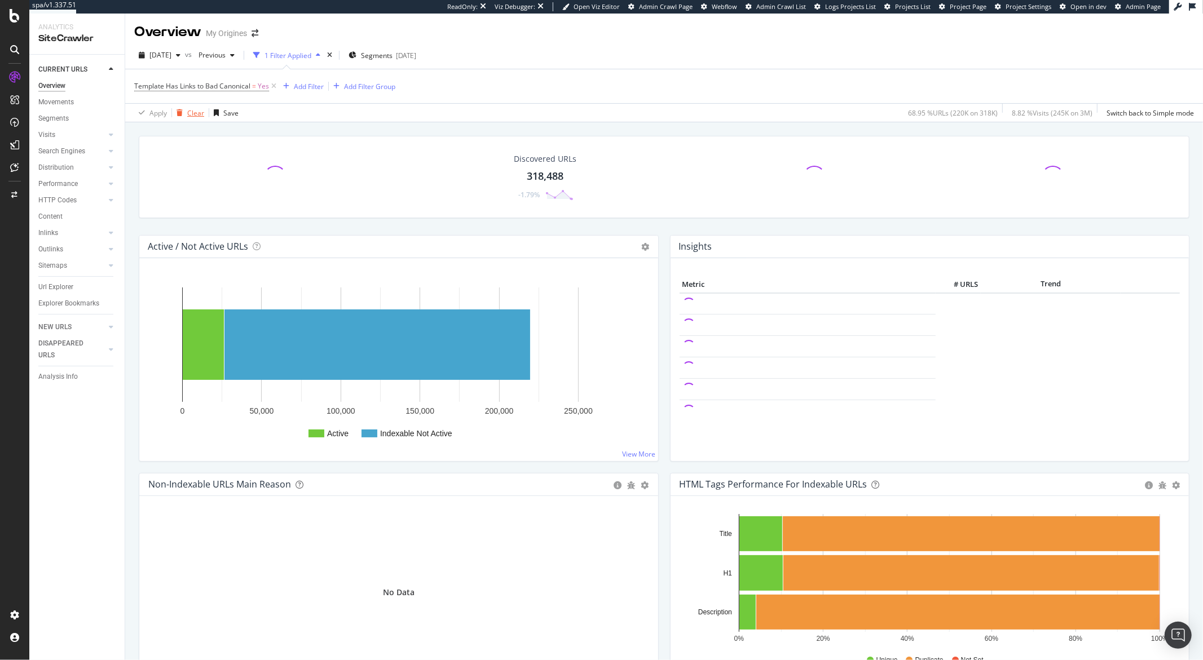
click at [187, 116] on div "Clear" at bounding box center [195, 113] width 17 height 10
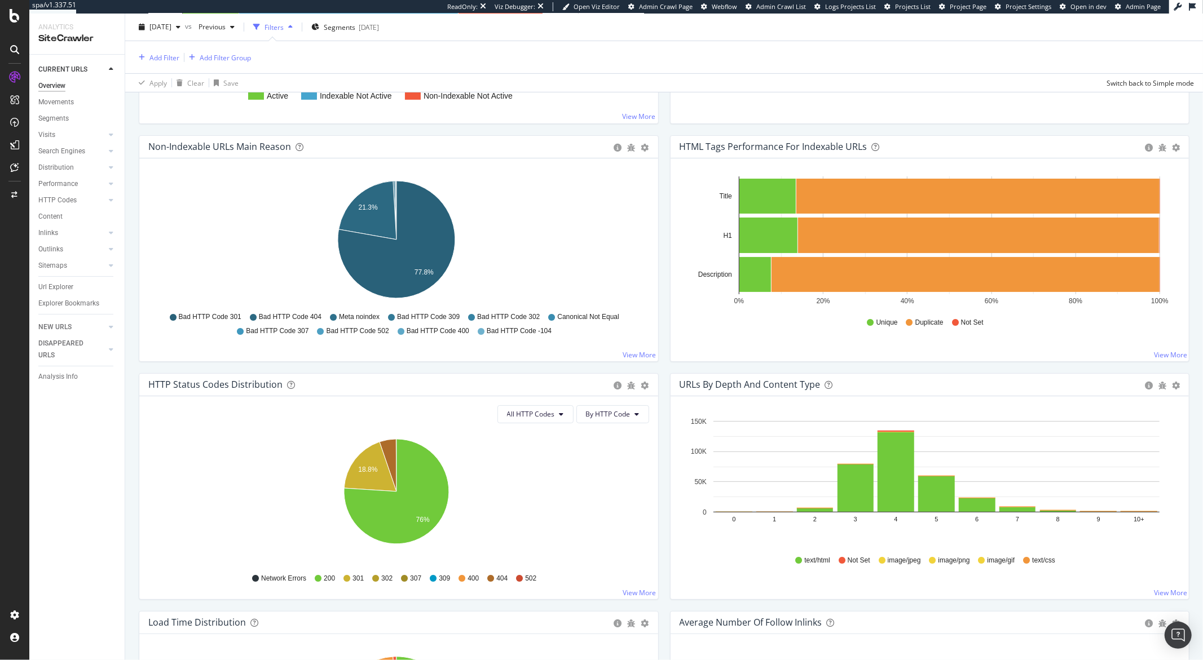
scroll to position [336, 0]
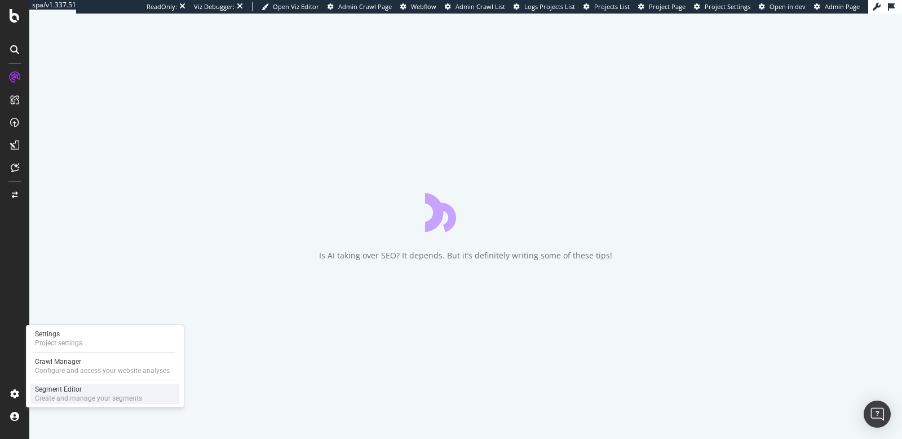
click at [37, 397] on div "Create and manage your segments" at bounding box center [88, 398] width 107 height 9
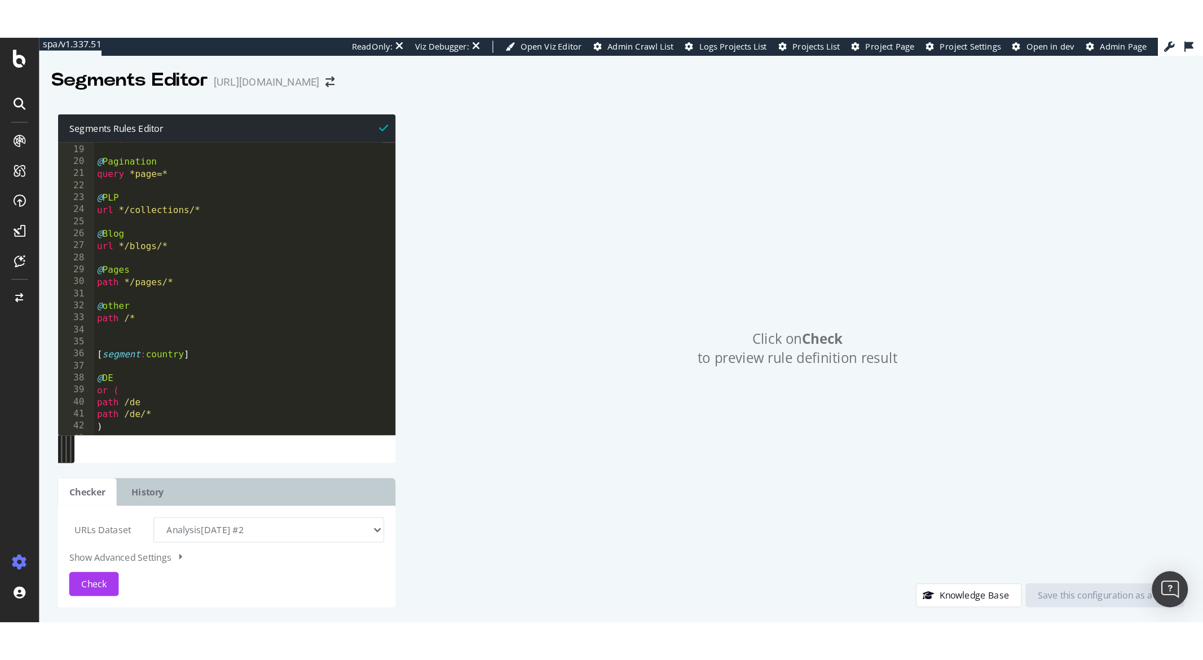
scroll to position [52, 0]
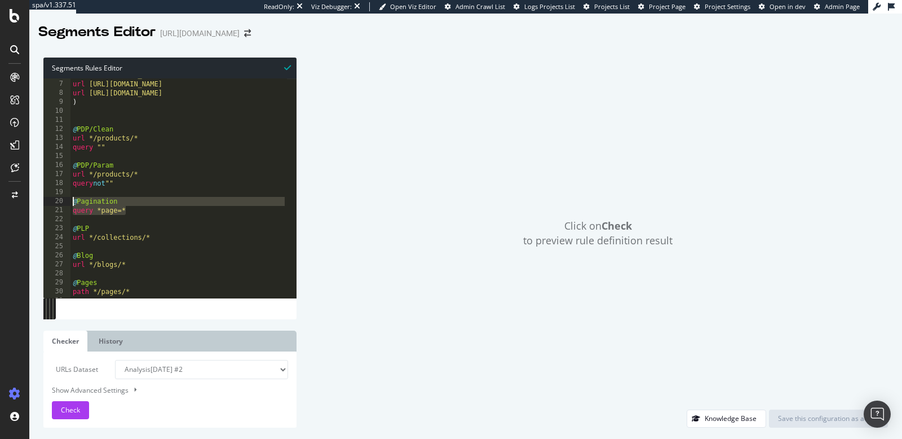
drag, startPoint x: 128, startPoint y: 211, endPoint x: 71, endPoint y: 201, distance: 58.3
click at [71, 201] on div "url https://demellierlondon.com/es url https://demellierlondon.com/fr url https…" at bounding box center [179, 189] width 217 height 237
type textarea "@Pagination query *page=*"
click at [71, 405] on span "Check" at bounding box center [70, 410] width 19 height 10
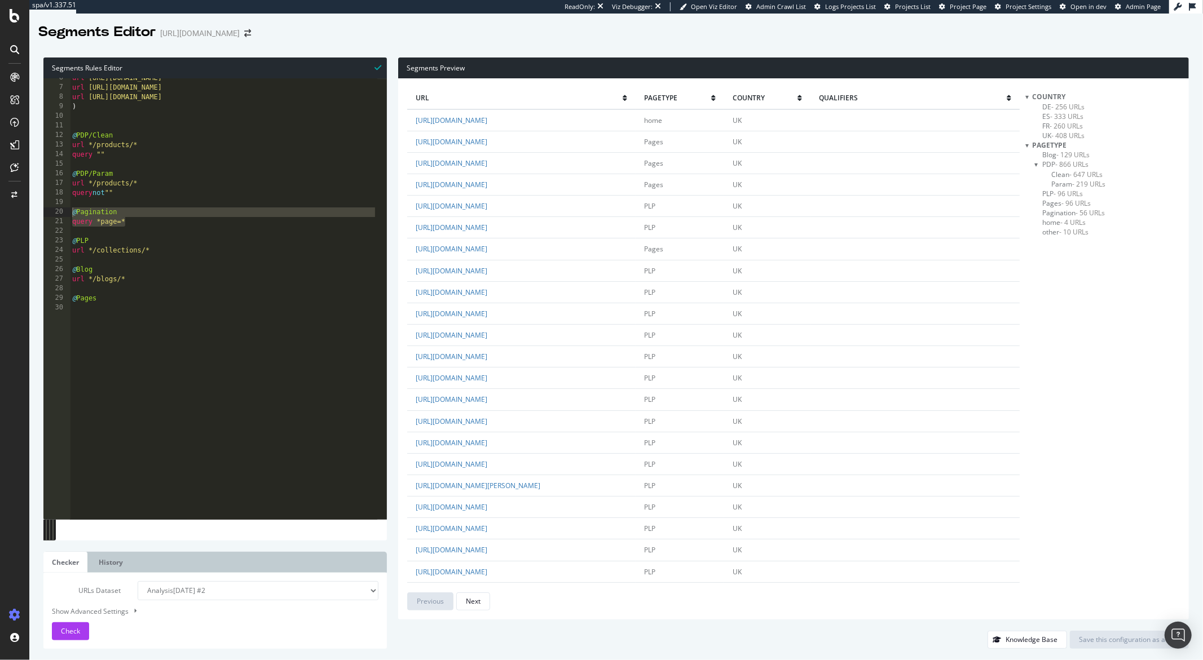
scroll to position [53, 0]
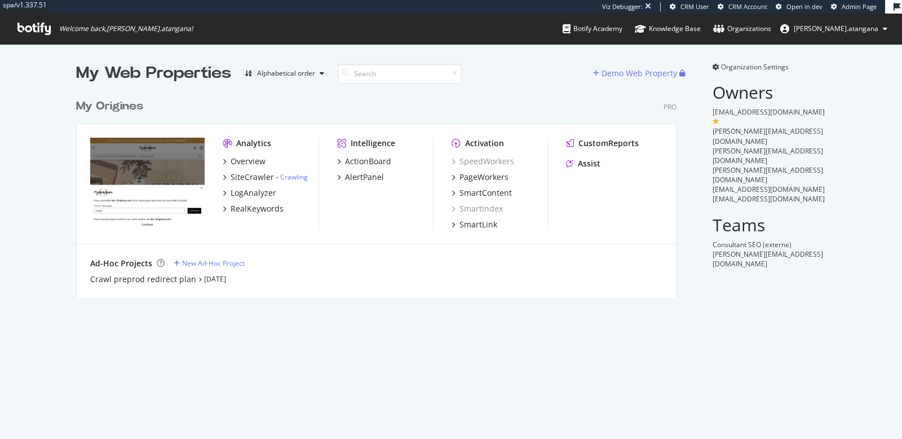
scroll to position [204, 600]
click at [244, 174] on div "SiteCrawler" at bounding box center [252, 176] width 43 height 11
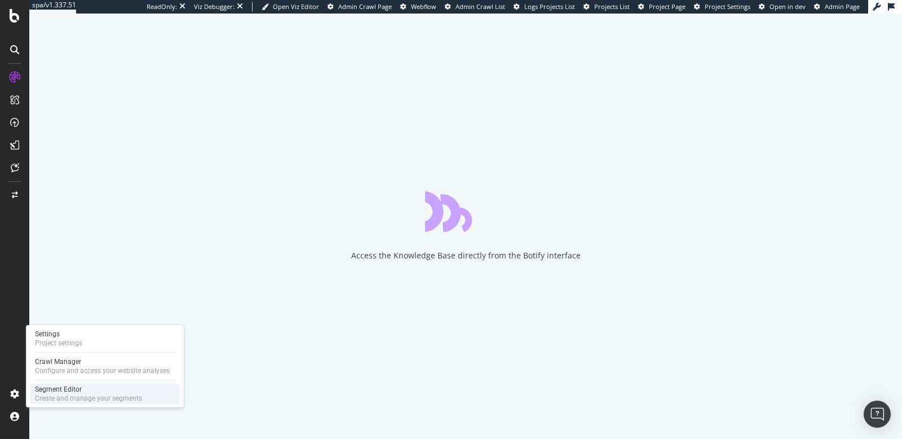
click at [61, 388] on div "Segment Editor" at bounding box center [88, 389] width 107 height 9
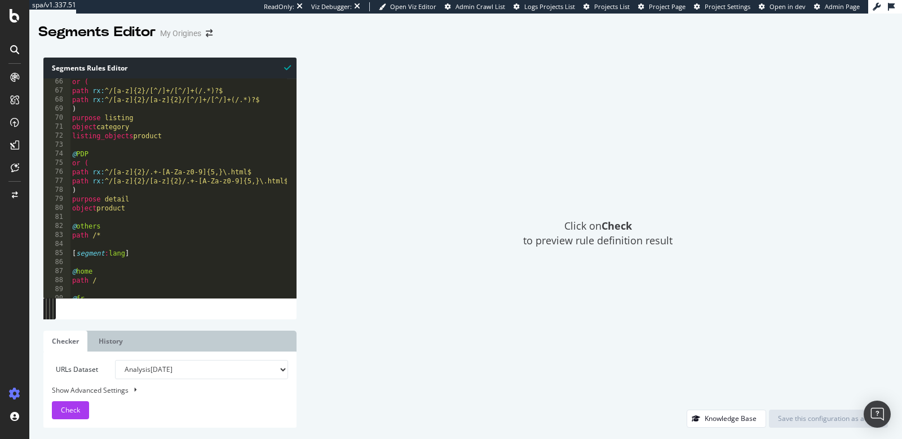
scroll to position [587, 0]
click at [135, 213] on div "or ( path rx : ^/[a-z]{2}/[^/]+/[^/]+(/.*)?$ path rx : ^/[a-z]{2}/[a-z]{2}/[^/]…" at bounding box center [179, 191] width 219 height 228
click at [136, 211] on div "or ( path rx : ^/[a-z]{2}/[^/]+/[^/]+(/.*)?$ path rx : ^/[a-z]{2}/[a-z]{2}/[^/]…" at bounding box center [179, 191] width 219 height 228
type textarea "object product"
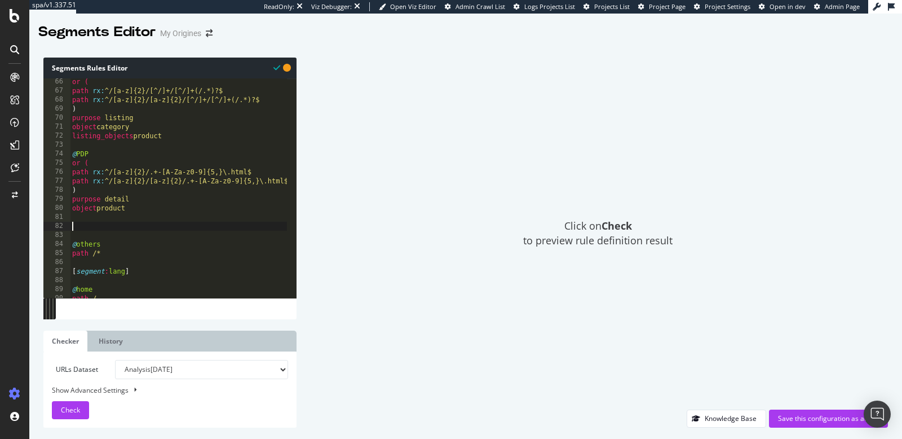
paste textarea "query *page=*"
click at [72, 405] on div "Check" at bounding box center [70, 410] width 19 height 17
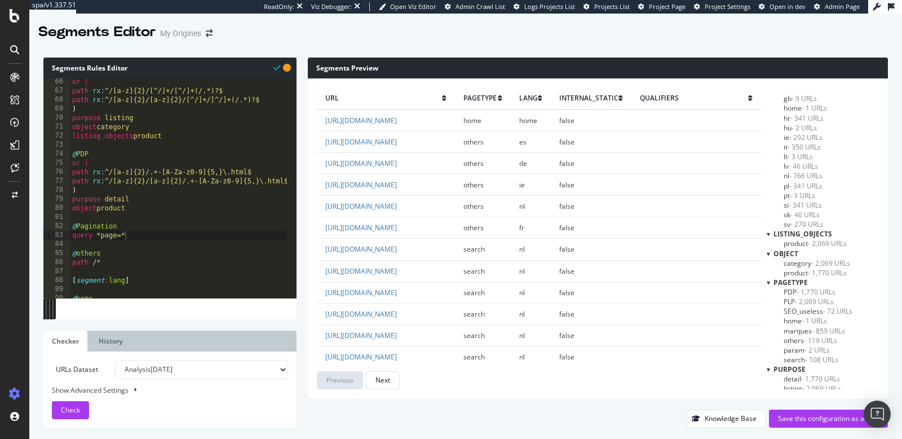
scroll to position [128, 0]
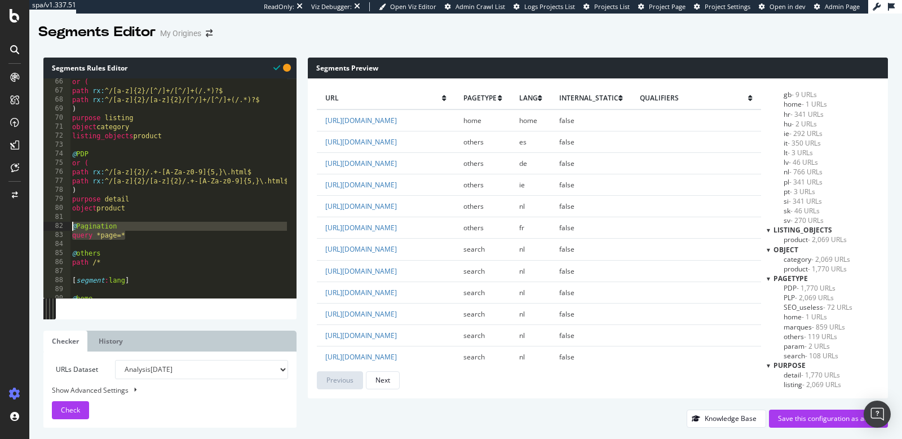
drag, startPoint x: 127, startPoint y: 235, endPoint x: 71, endPoint y: 222, distance: 58.3
click at [71, 222] on div "or ( path rx : ^/[a-z]{2}/[^/]+/[^/]+(/.*)?$ path rx : ^/[a-z]{2}/[a-z]{2}/[^/]…" at bounding box center [179, 191] width 219 height 228
type textarea "@Pagination query *page=*"
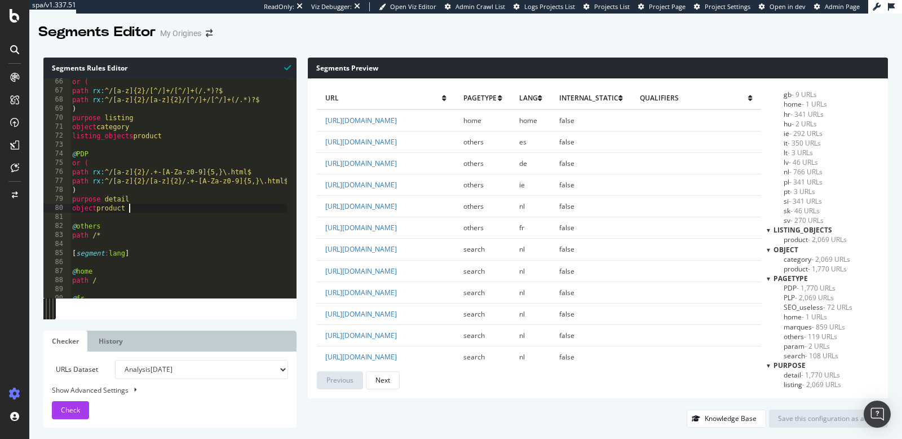
scroll to position [457, 0]
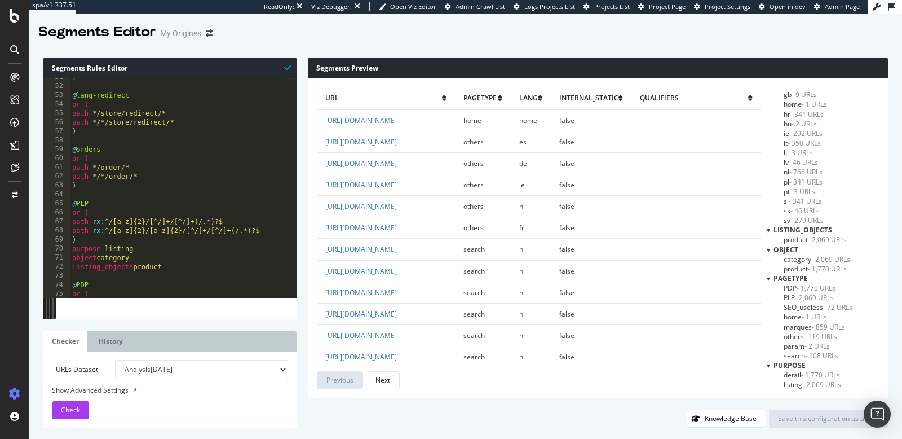
click at [78, 188] on div ") @ lang-redirect or ( path */store/redirect/* path */*/store/redirect/* ) @ or…" at bounding box center [179, 187] width 219 height 228
type textarea ")"
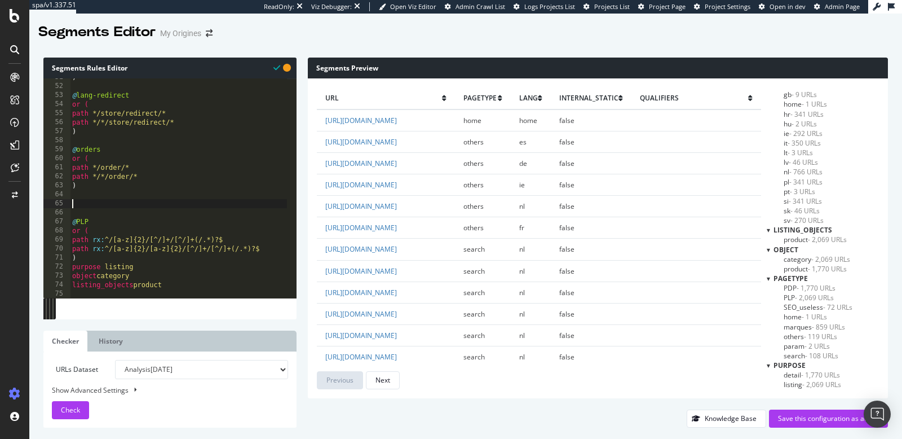
paste textarea "query *page=*"
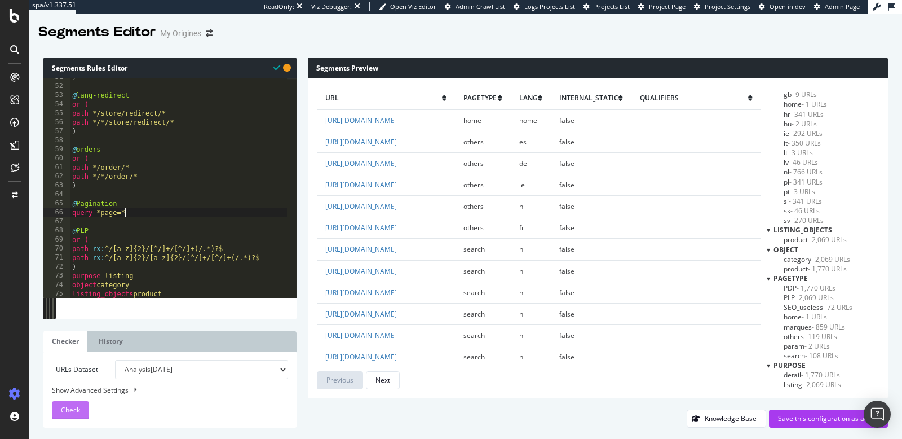
type textarea "query *page=*"
click at [75, 404] on div "Check" at bounding box center [70, 410] width 19 height 17
click at [130, 195] on div ") @ lang-redirect or ( path */store/redirect/* path */*/store/redirect/* ) @ or…" at bounding box center [179, 187] width 219 height 228
type textarea "path */tagpath/* )"
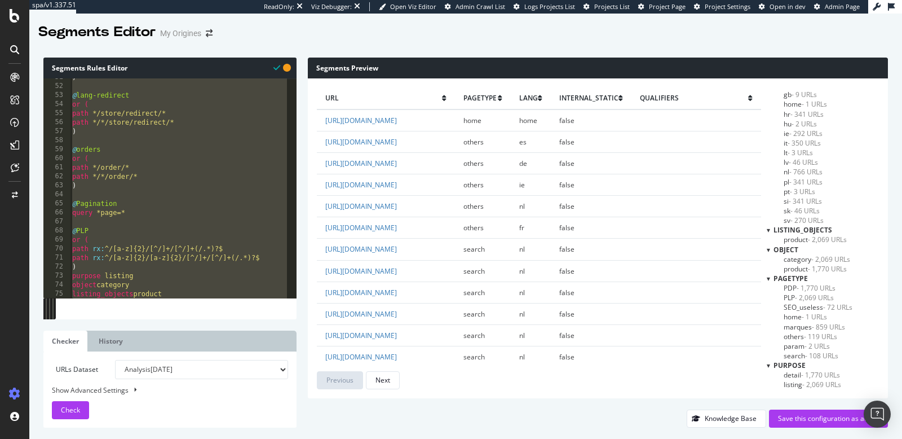
click at [131, 221] on div ") @ lang-redirect or ( path */store/redirect/* path */*/store/redirect/* ) @ or…" at bounding box center [179, 187] width 219 height 228
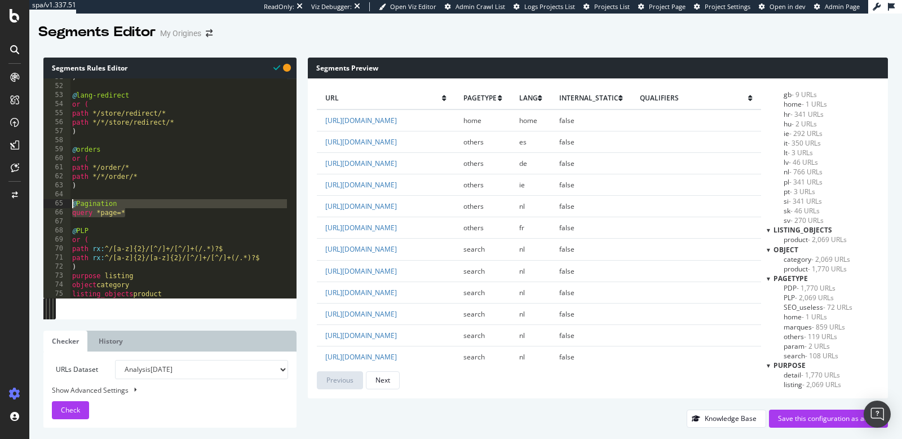
drag, startPoint x: 130, startPoint y: 214, endPoint x: 69, endPoint y: 205, distance: 61.6
click at [69, 205] on div "51 52 53 54 55 56 57 58 59 60 61 62 63 64 65 66 67 68 69 70 71 72 73 74 75 76 7…" at bounding box center [169, 187] width 253 height 219
paste textarea "listing_objects product"
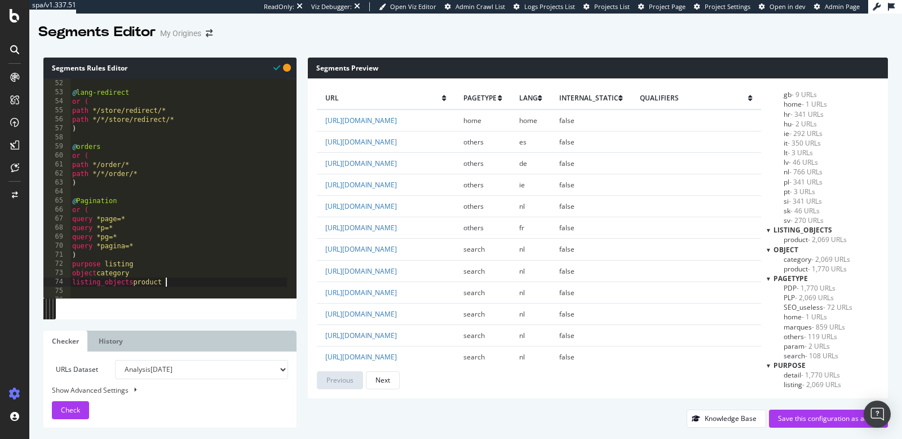
scroll to position [504, 0]
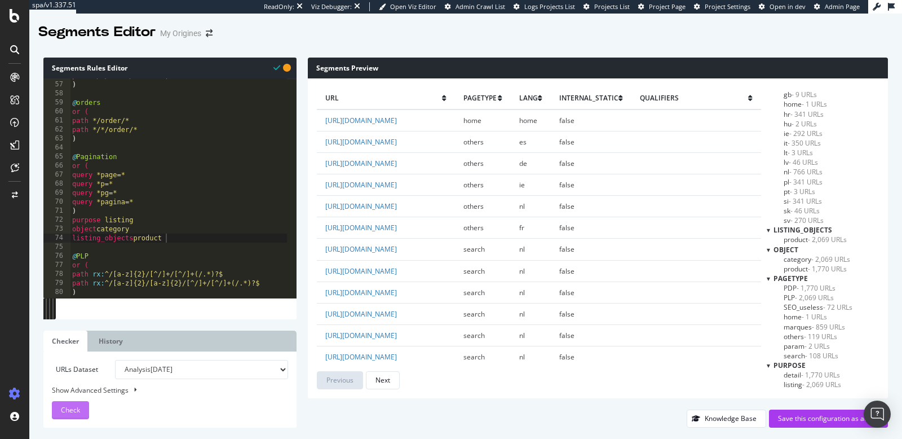
click at [59, 409] on button "Check" at bounding box center [70, 410] width 37 height 18
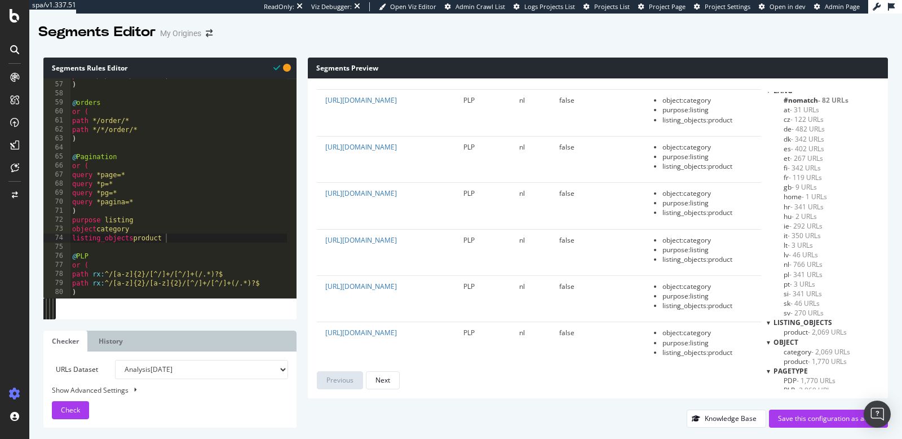
scroll to position [128, 0]
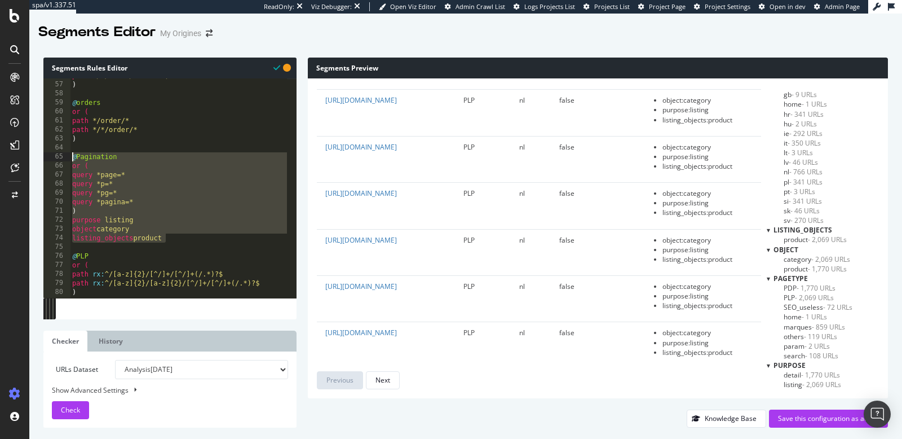
drag, startPoint x: 177, startPoint y: 240, endPoint x: 65, endPoint y: 157, distance: 138.6
click at [65, 157] on div "listing_objects product 56 57 58 59 60 61 62 63 64 65 66 67 68 69 70 71 72 73 7…" at bounding box center [169, 187] width 253 height 219
paste textarea "listing_objects product"
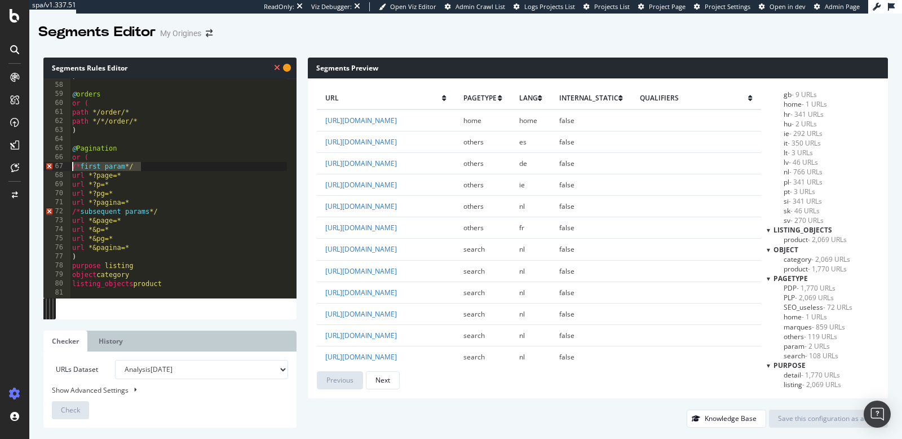
drag, startPoint x: 143, startPoint y: 167, endPoint x: 67, endPoint y: 165, distance: 76.2
click at [67, 165] on div "listing_objects product 57 58 59 60 61 62 63 64 65 66 67 68 69 70 71 72 73 74 7…" at bounding box center [169, 187] width 253 height 219
type textarea "/* first param */"
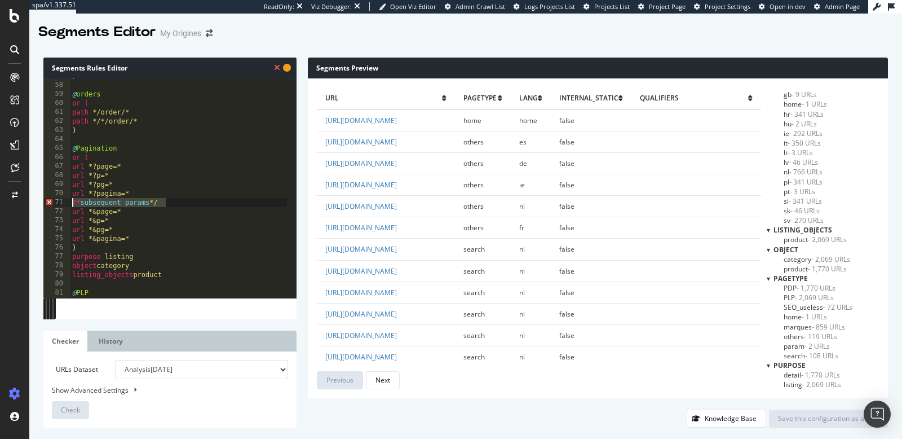
drag, startPoint x: 168, startPoint y: 203, endPoint x: 67, endPoint y: 201, distance: 101.5
click at [67, 201] on div "or ( 57 58 59 60 61 62 63 64 65 66 67 68 69 70 71 72 73 74 75 76 77 78 79 80 81…" at bounding box center [169, 187] width 253 height 219
type textarea "/* subsequent params */"
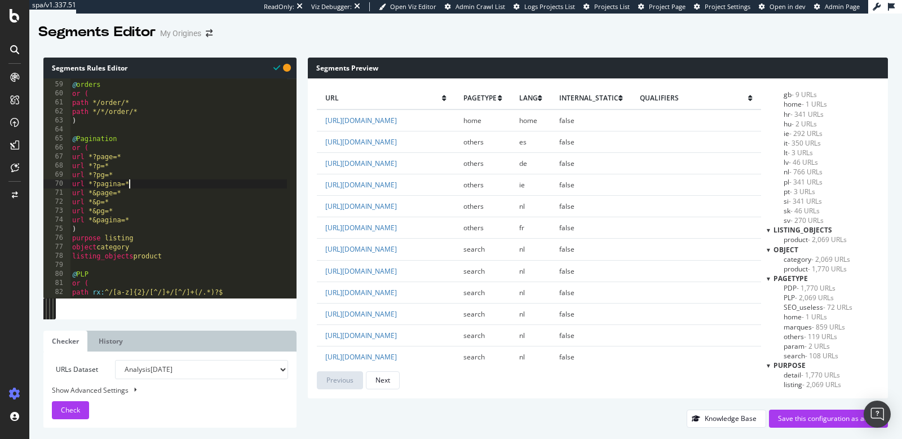
scroll to position [568, 0]
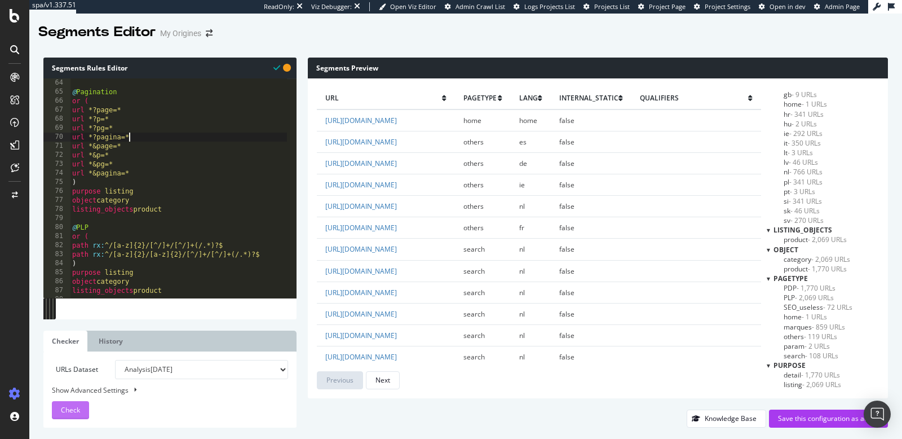
click at [77, 402] on div "Check" at bounding box center [70, 410] width 19 height 17
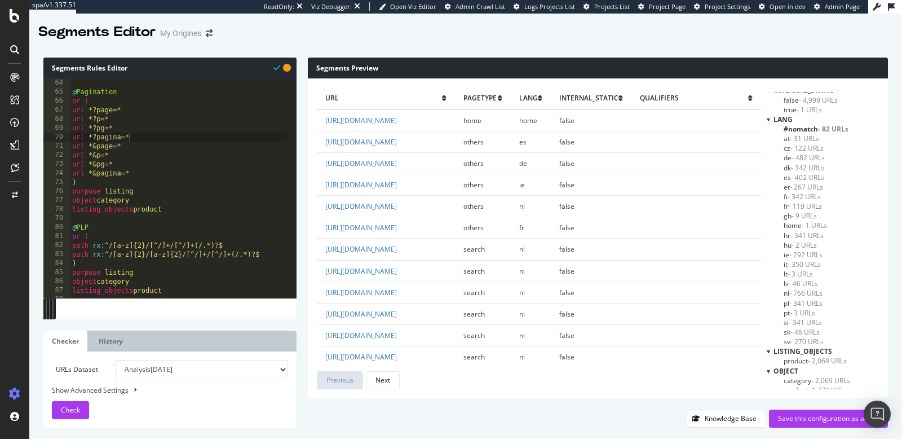
scroll to position [0, 0]
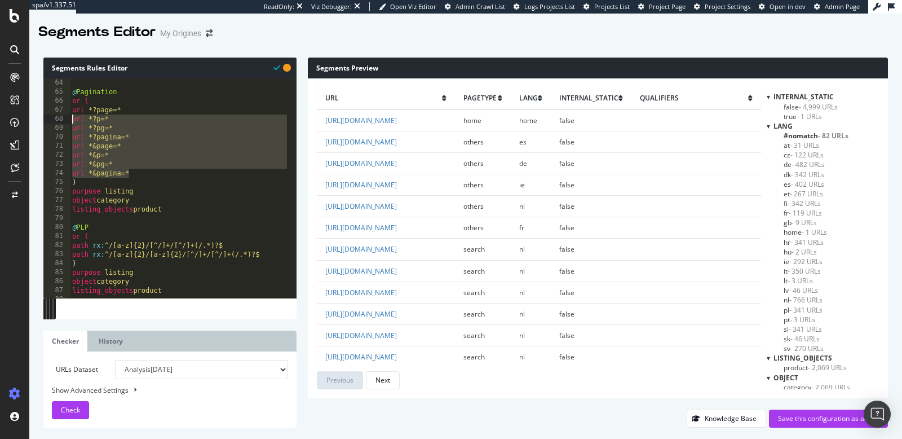
drag, startPoint x: 131, startPoint y: 174, endPoint x: 69, endPoint y: 122, distance: 81.3
click at [69, 122] on div "url *&pagina=* 63 64 65 66 67 68 69 70 71 72 73 74 75 76 77 78 79 80 81 82 83 8…" at bounding box center [169, 187] width 253 height 219
type textarea "url *?p=* url *?pg=*"
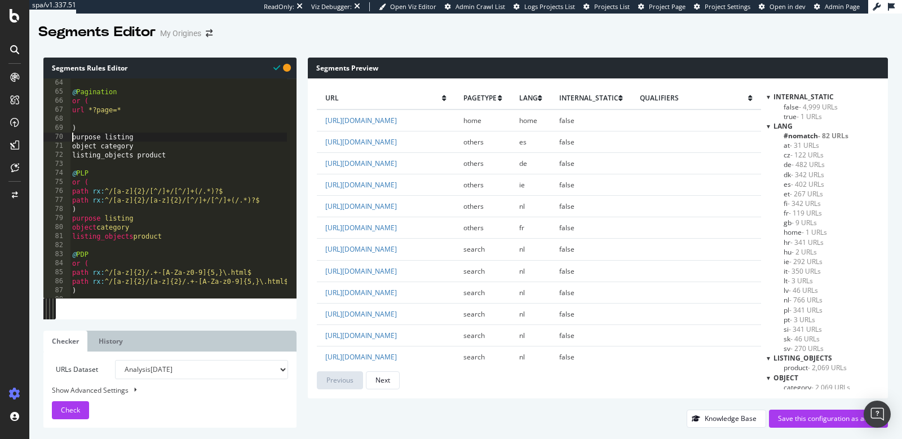
click at [72, 138] on div ") @ Pagination or ( url *?page=* ) purpose listing object category listing_obje…" at bounding box center [179, 183] width 219 height 228
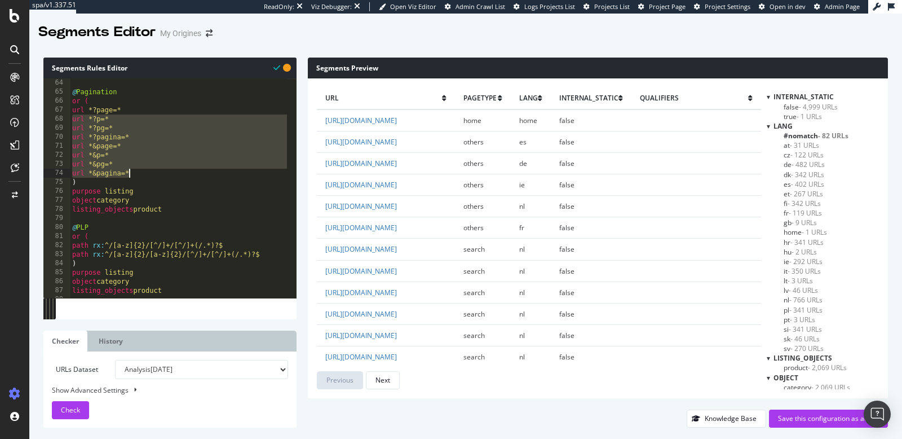
click at [124, 173] on div ") @ Pagination or ( url *?page=* url *?p=* url *?pg=* url *?pagina=* url *&page…" at bounding box center [179, 183] width 219 height 228
drag, startPoint x: 129, startPoint y: 173, endPoint x: 65, endPoint y: 120, distance: 83.3
click at [65, 120] on div "url *&pagina=* 63 64 65 66 67 68 69 70 71 72 73 74 75 76 77 78 79 80 81 82 83 8…" at bounding box center [169, 187] width 253 height 219
type textarea "url *?p=* url *?pg=*"
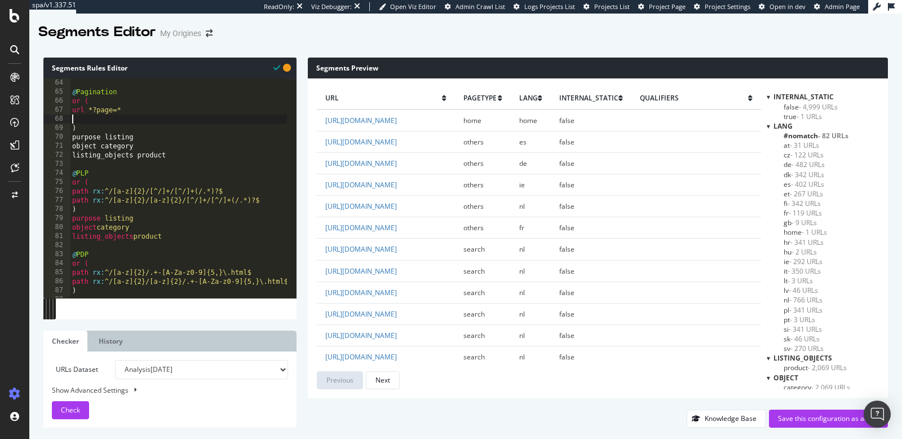
type textarea "url *?page=*"
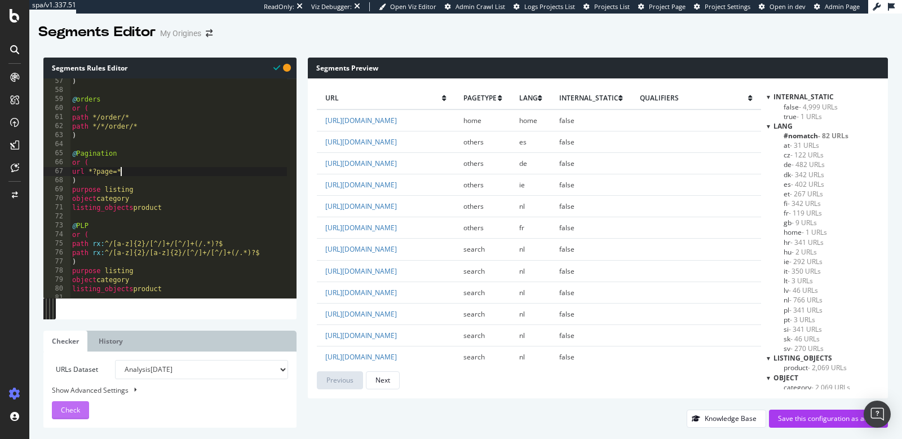
click at [72, 407] on span "Check" at bounding box center [70, 410] width 19 height 10
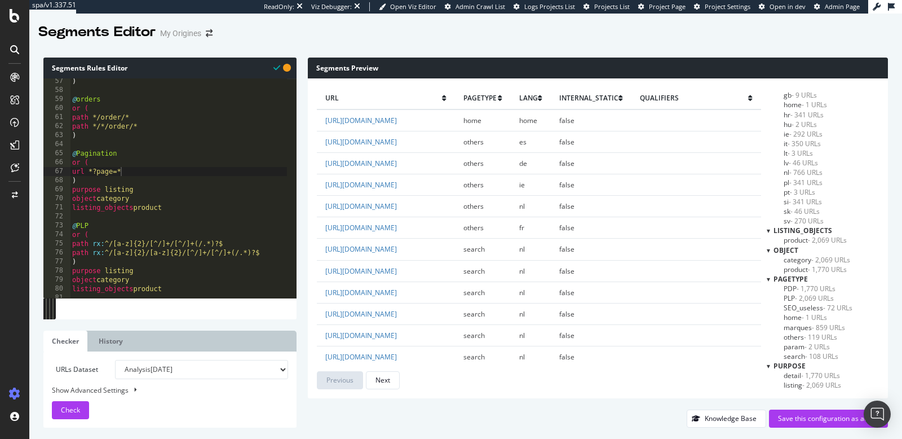
scroll to position [128, 0]
click at [809, 415] on div "Save this configuration as active" at bounding box center [828, 418] width 101 height 10
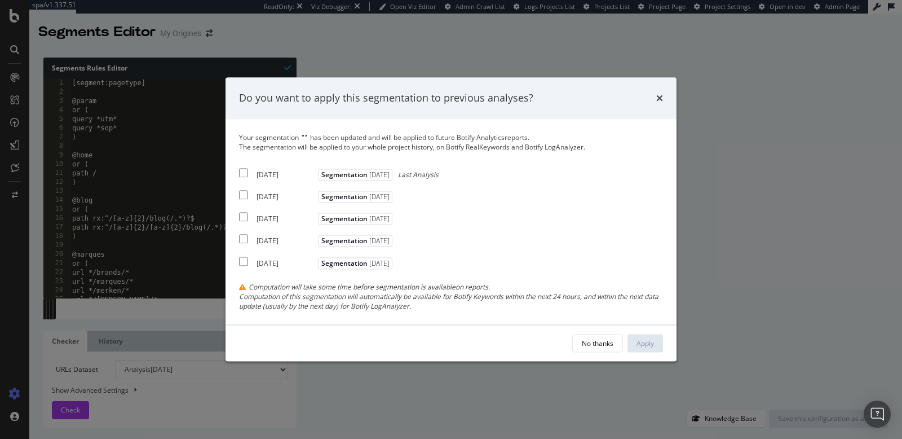
click at [245, 168] on input "modal" at bounding box center [243, 172] width 9 height 9
checkbox input "true"
click at [244, 188] on div "Your segmentation " " has been updated and will be applied to future Botify Ana…" at bounding box center [451, 222] width 424 height 178
click at [243, 197] on input "modal" at bounding box center [243, 195] width 9 height 9
checkbox input "true"
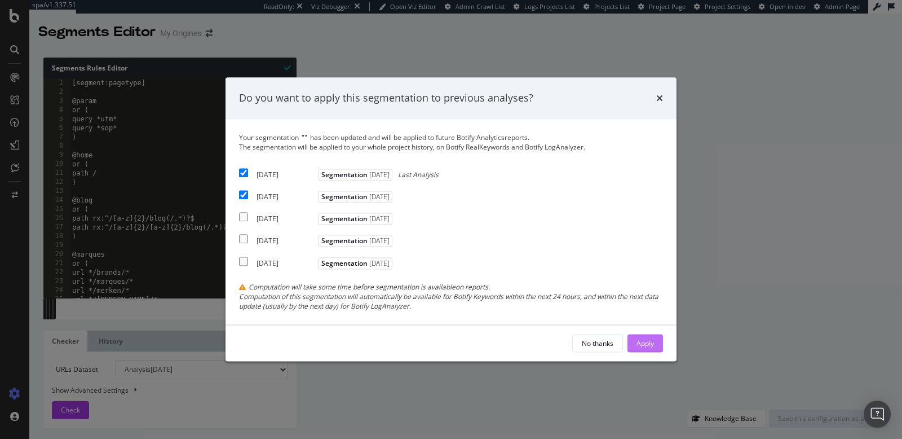
click at [657, 346] on button "Apply" at bounding box center [646, 343] width 36 height 18
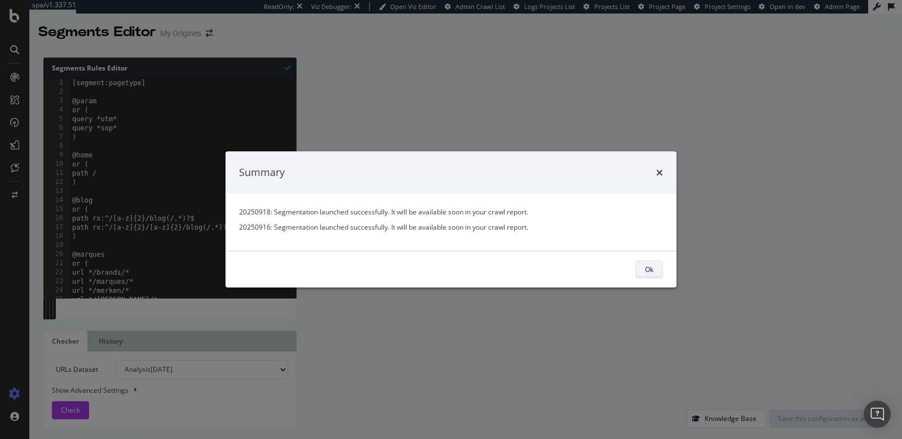
click at [637, 263] on button "Ok" at bounding box center [650, 269] width 28 height 18
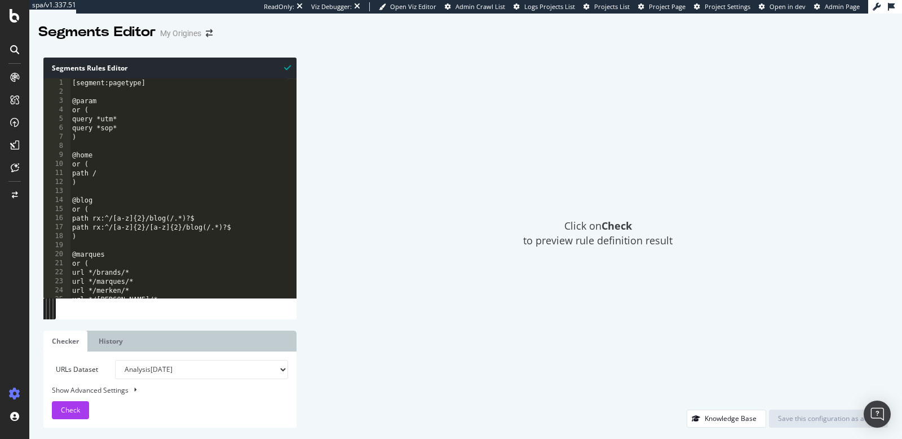
click at [553, 288] on div "Click on Check to preview rule definition result" at bounding box center [598, 234] width 580 height 352
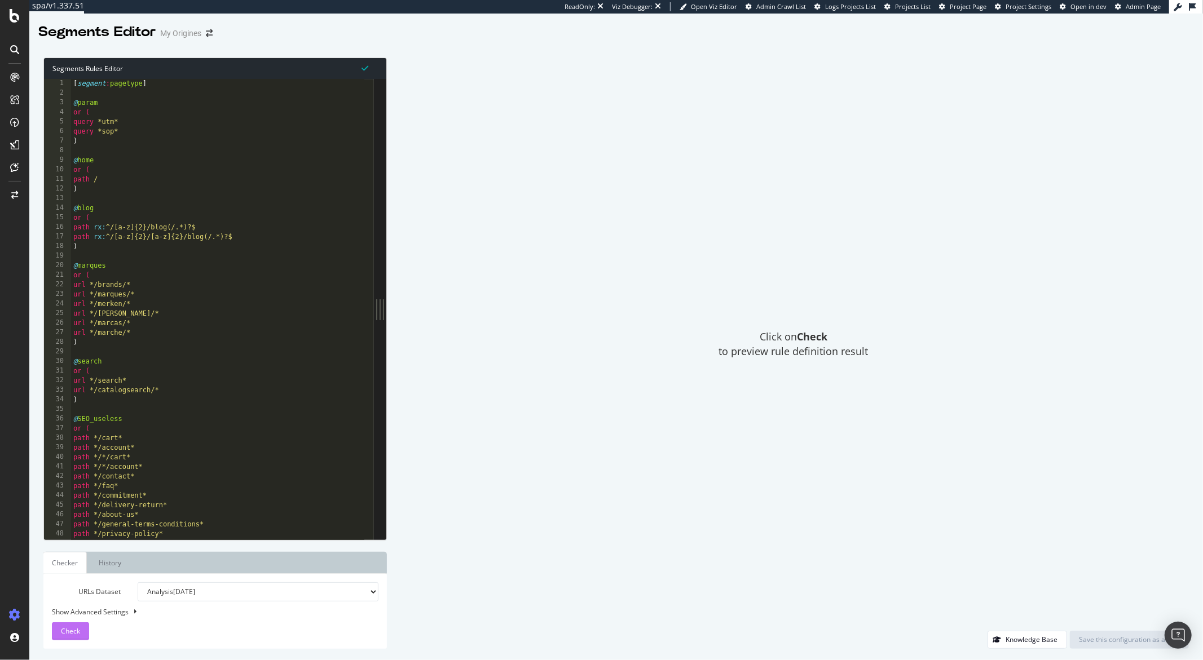
click at [79, 438] on span "Check" at bounding box center [70, 632] width 19 height 10
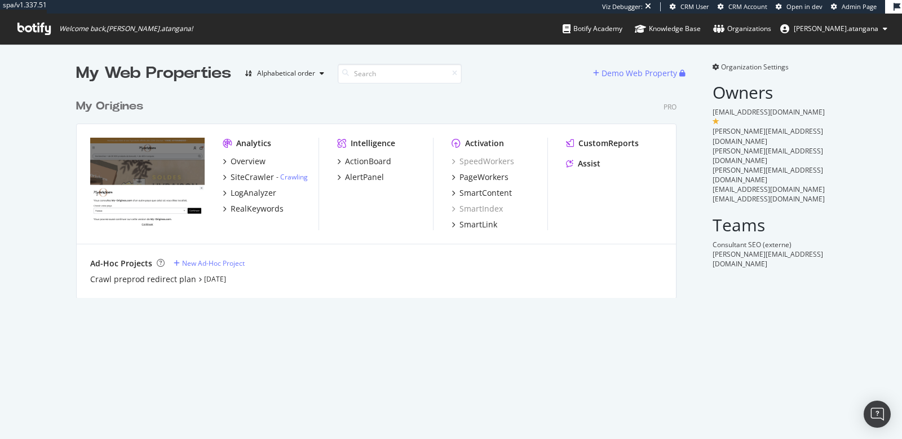
scroll to position [204, 600]
click at [265, 176] on div "SiteCrawler" at bounding box center [252, 176] width 43 height 11
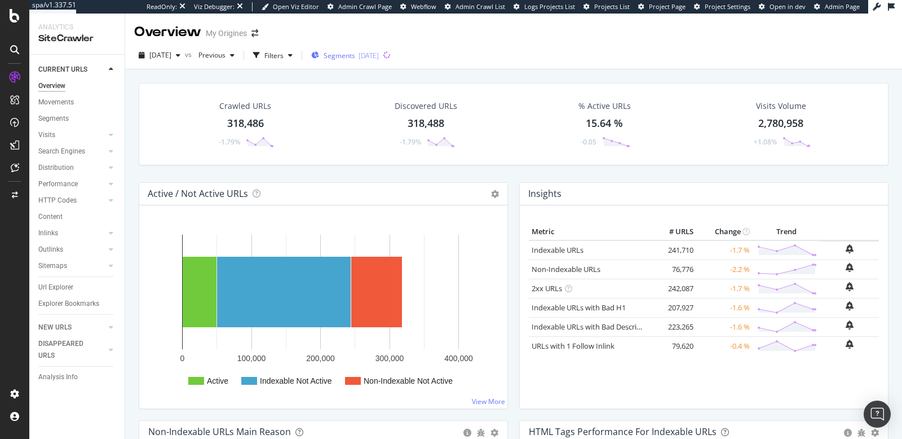
click at [355, 55] on span "Segments" at bounding box center [340, 56] width 32 height 10
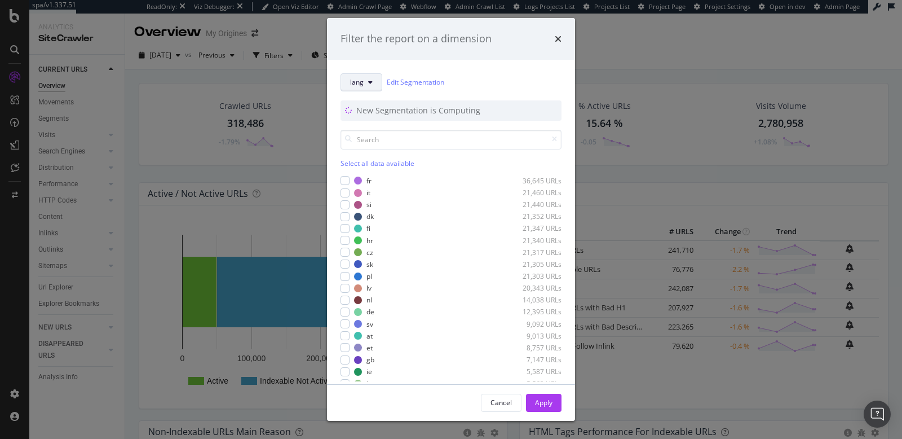
click at [368, 84] on icon "modal" at bounding box center [370, 82] width 5 height 7
click at [367, 124] on span "pagetype" at bounding box center [386, 122] width 73 height 10
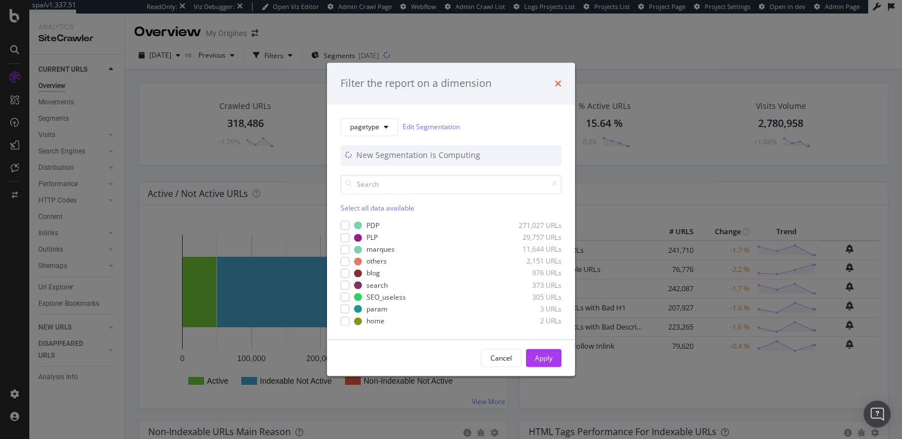
click at [556, 83] on icon "times" at bounding box center [558, 83] width 7 height 9
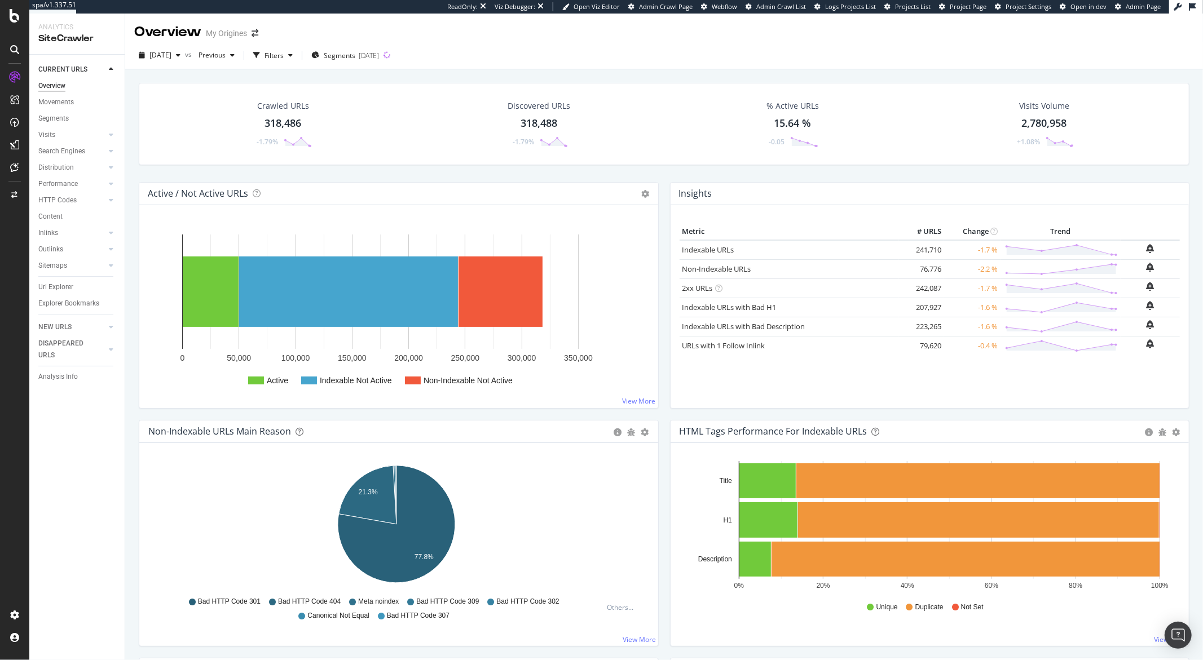
click at [60, 287] on div "Url Explorer" at bounding box center [55, 287] width 35 height 12
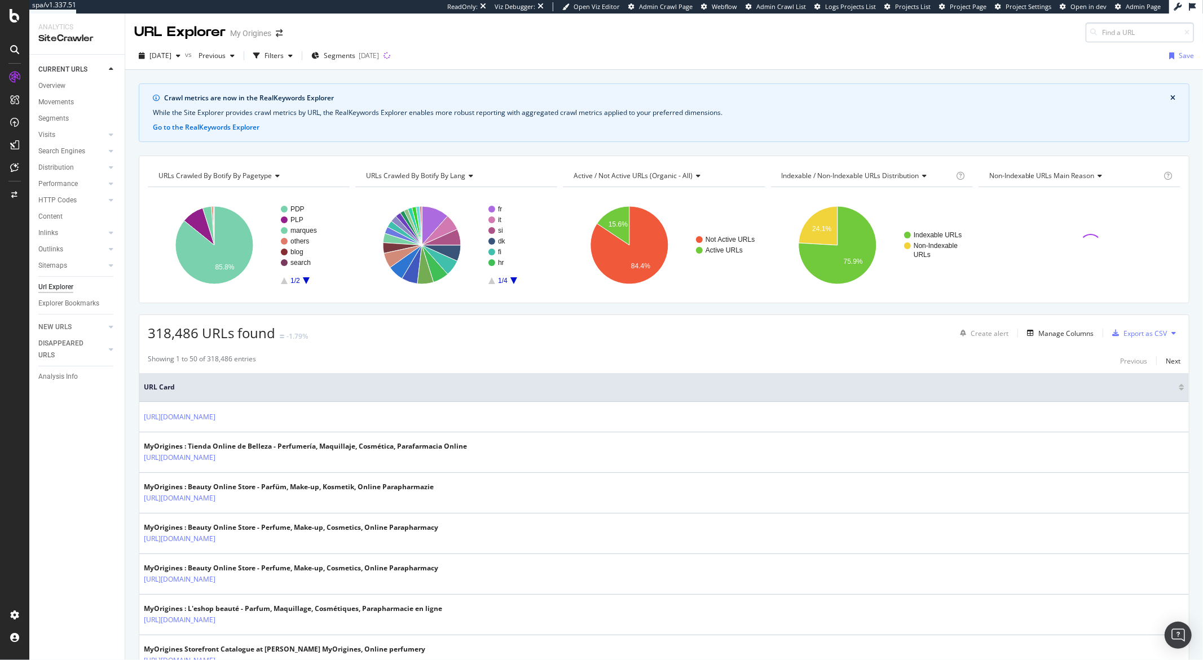
click at [902, 28] on input at bounding box center [1140, 33] width 108 height 20
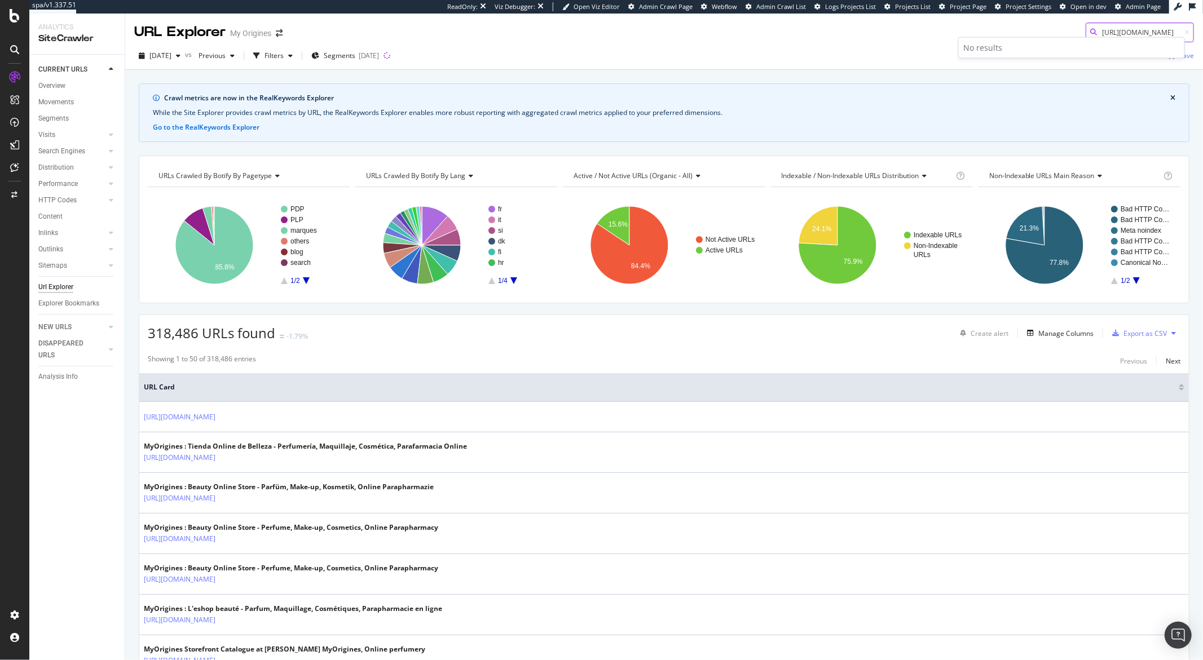
click at [902, 31] on input "https://www.my-origines.com/fr/maquillage/all?page=6" at bounding box center [1140, 33] width 108 height 20
click at [902, 30] on input "https://www.my-origines.com/fr/maquillage/all?page=6" at bounding box center [1140, 33] width 108 height 20
drag, startPoint x: 1143, startPoint y: 30, endPoint x: 966, endPoint y: 26, distance: 177.1
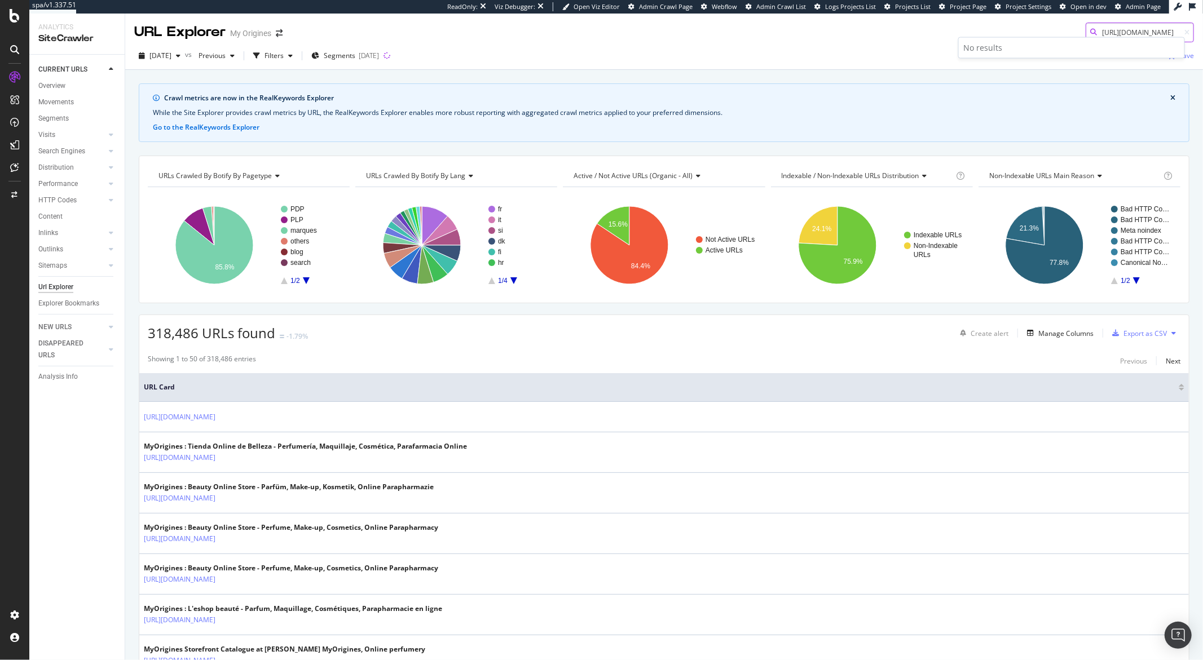
click at [902, 26] on div "URL Explorer My Origines https://www.my-origines.com/fr/maquillage/all?page=6" at bounding box center [664, 28] width 1078 height 29
type input "?page=6"
click at [902, 32] on input "?page=6" at bounding box center [1140, 33] width 108 height 20
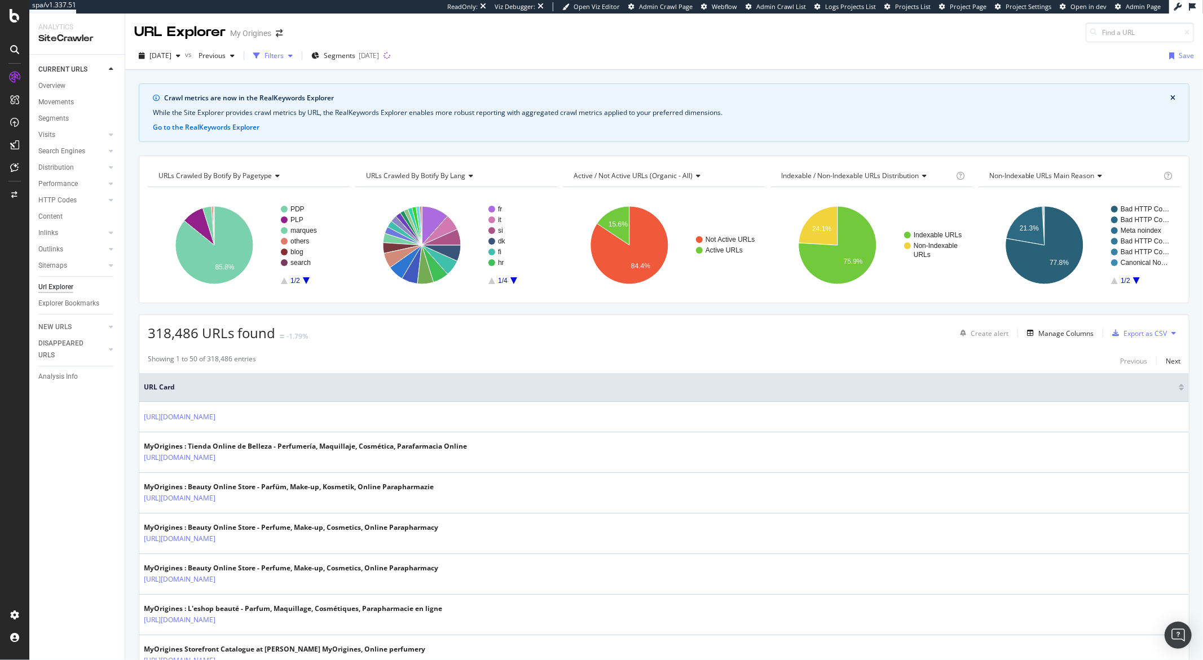
click at [284, 53] on div "Filters" at bounding box center [274, 56] width 19 height 10
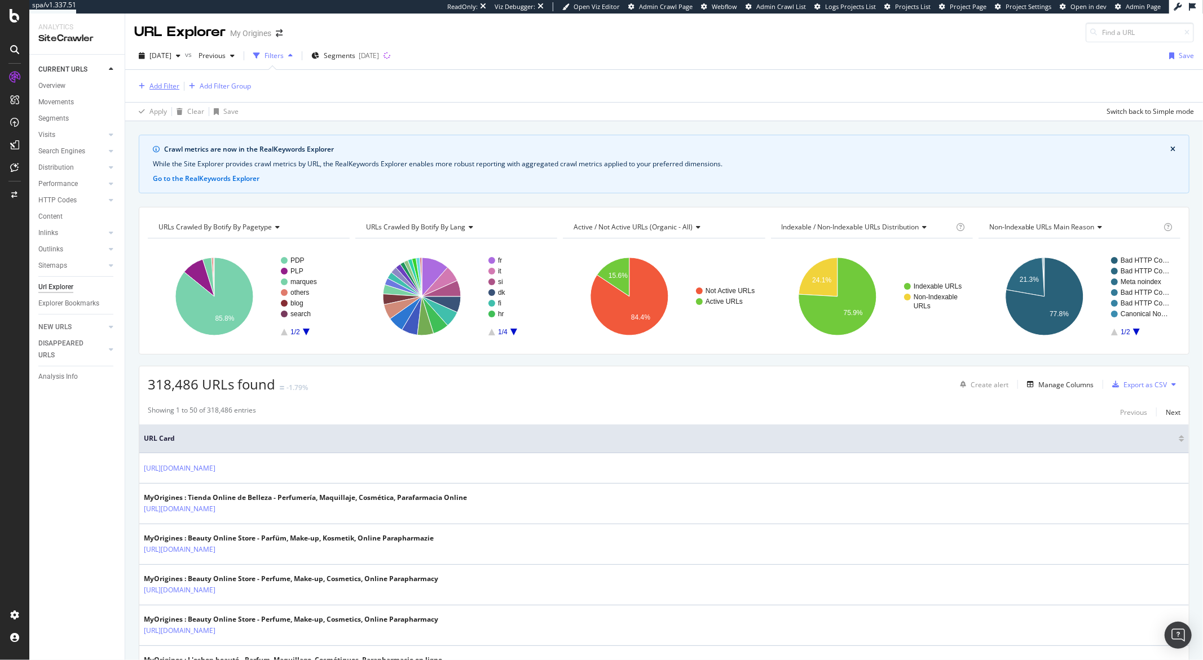
click at [169, 85] on div "Add Filter" at bounding box center [164, 86] width 30 height 10
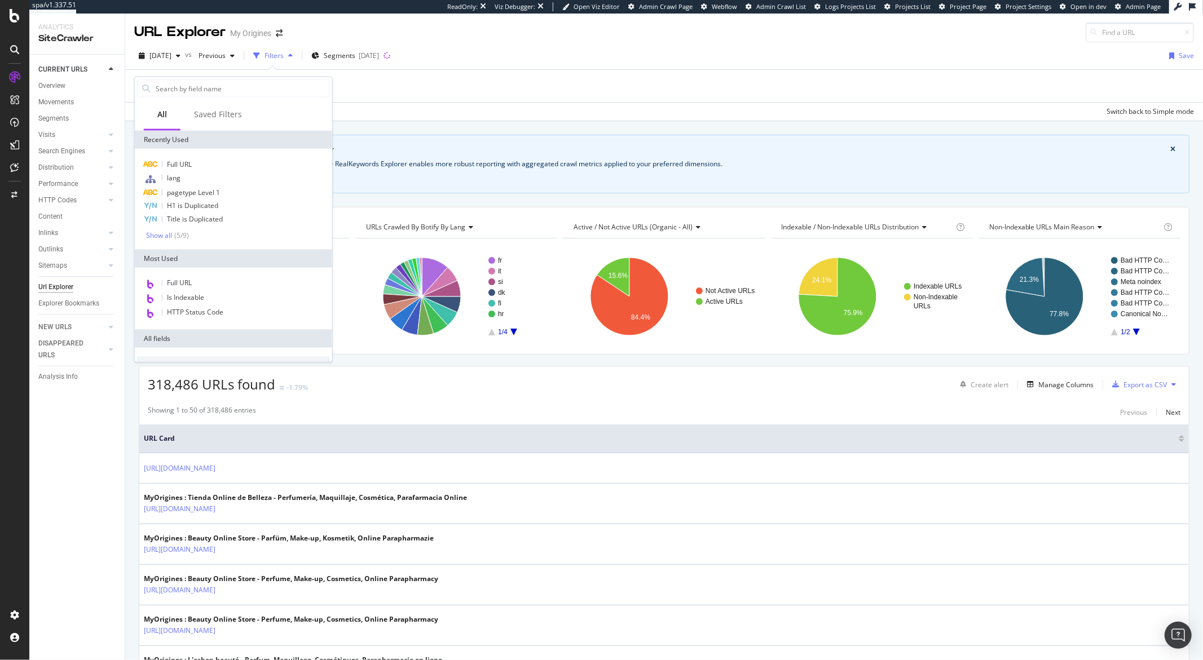
click at [180, 277] on div "Full URL" at bounding box center [233, 284] width 193 height 15
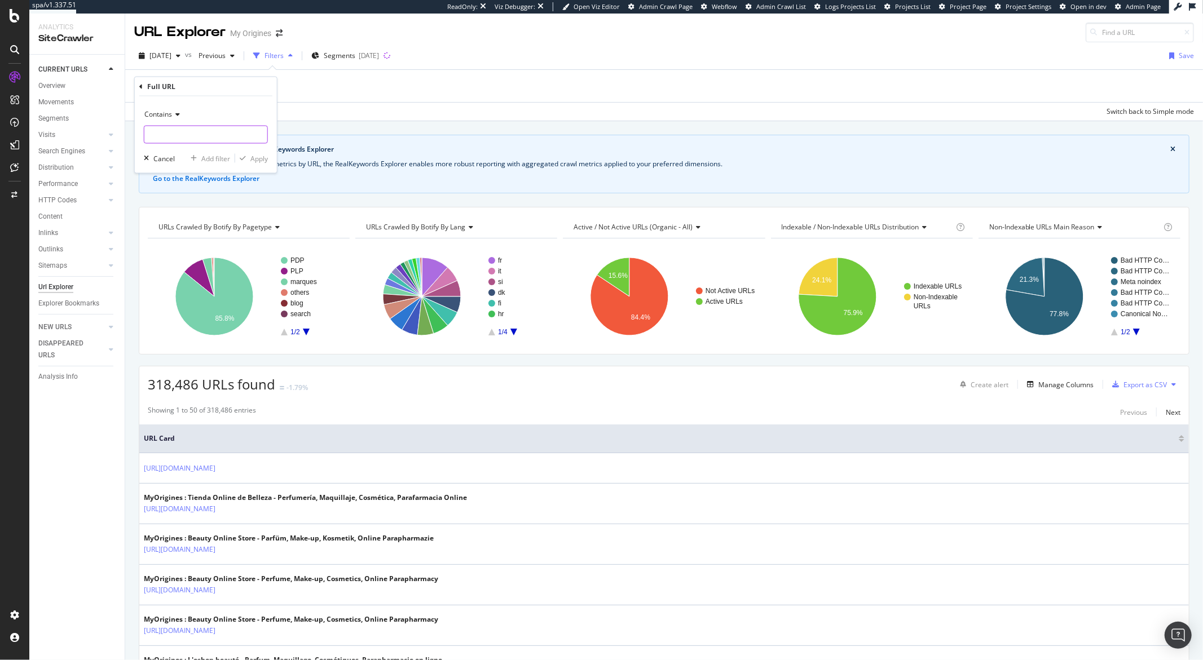
click at [158, 137] on input "text" at bounding box center [205, 135] width 123 height 18
paste input "[URL][DOMAIN_NAME]"
click at [245, 136] on input "[URL][DOMAIN_NAME]" at bounding box center [197, 135] width 107 height 18
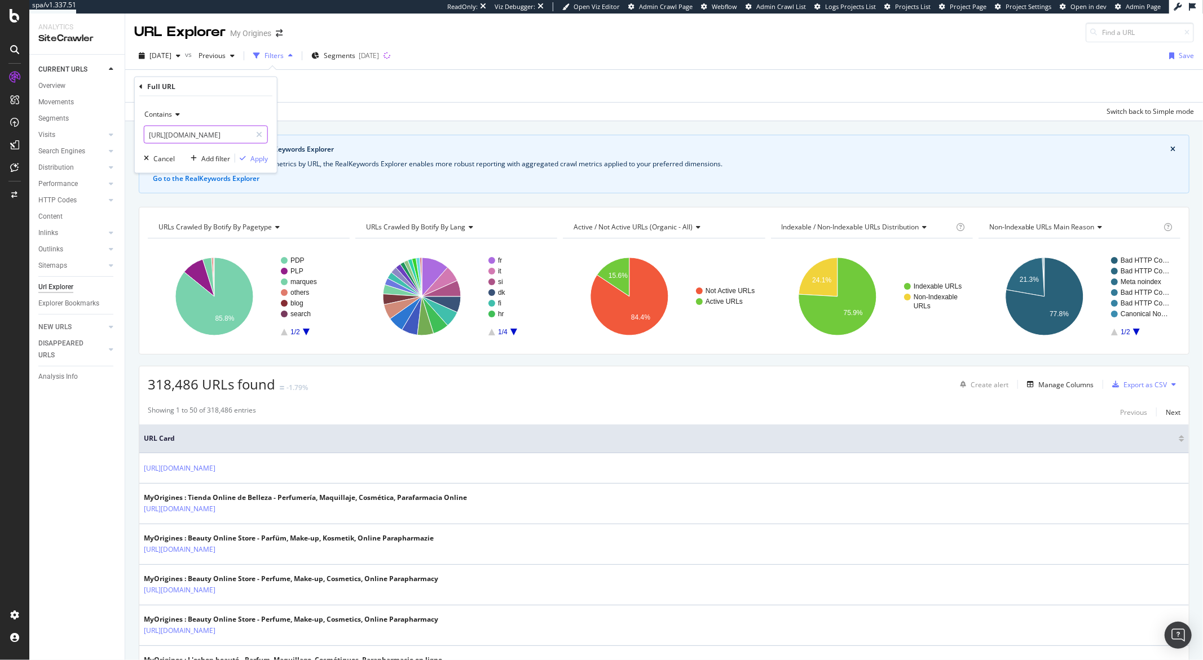
drag, startPoint x: 220, startPoint y: 135, endPoint x: 146, endPoint y: 138, distance: 74.5
click at [146, 138] on input "[URL][DOMAIN_NAME]" at bounding box center [197, 135] width 107 height 18
click at [178, 136] on input "?page=6" at bounding box center [197, 135] width 107 height 18
type input "?page="
click at [248, 158] on div "button" at bounding box center [242, 158] width 15 height 7
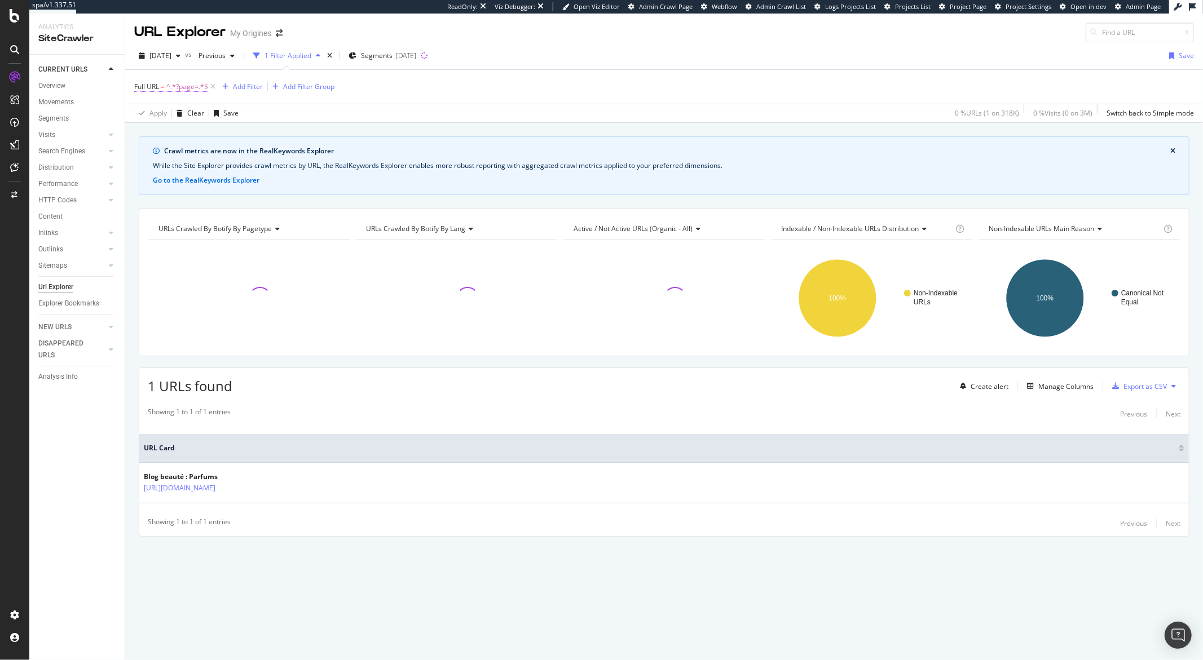
click at [178, 90] on span "^.*?page=.*$" at bounding box center [187, 87] width 42 height 16
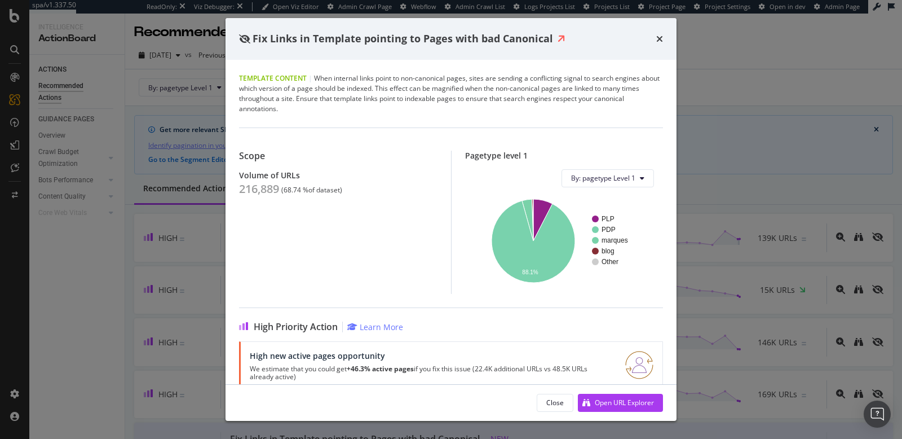
scroll to position [10, 0]
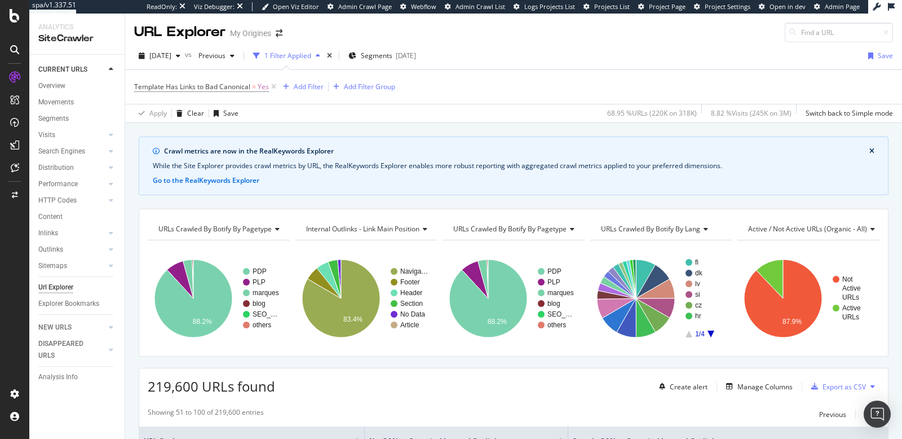
scroll to position [2640, 0]
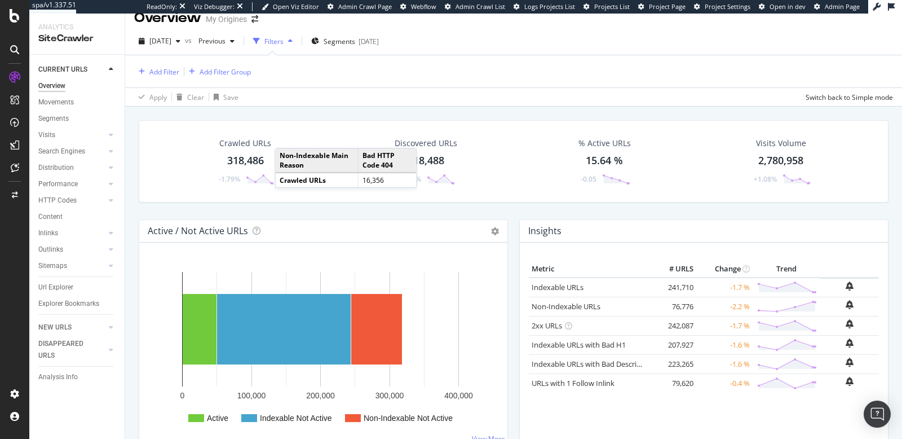
scroll to position [3, 0]
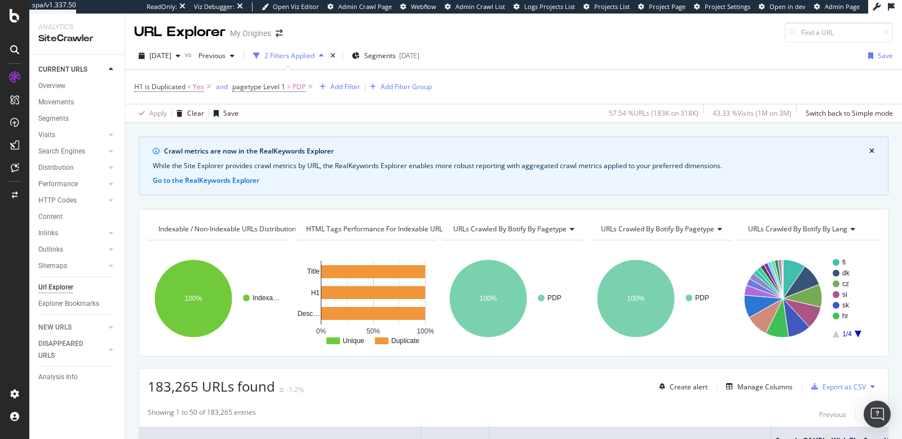
scroll to position [5581, 0]
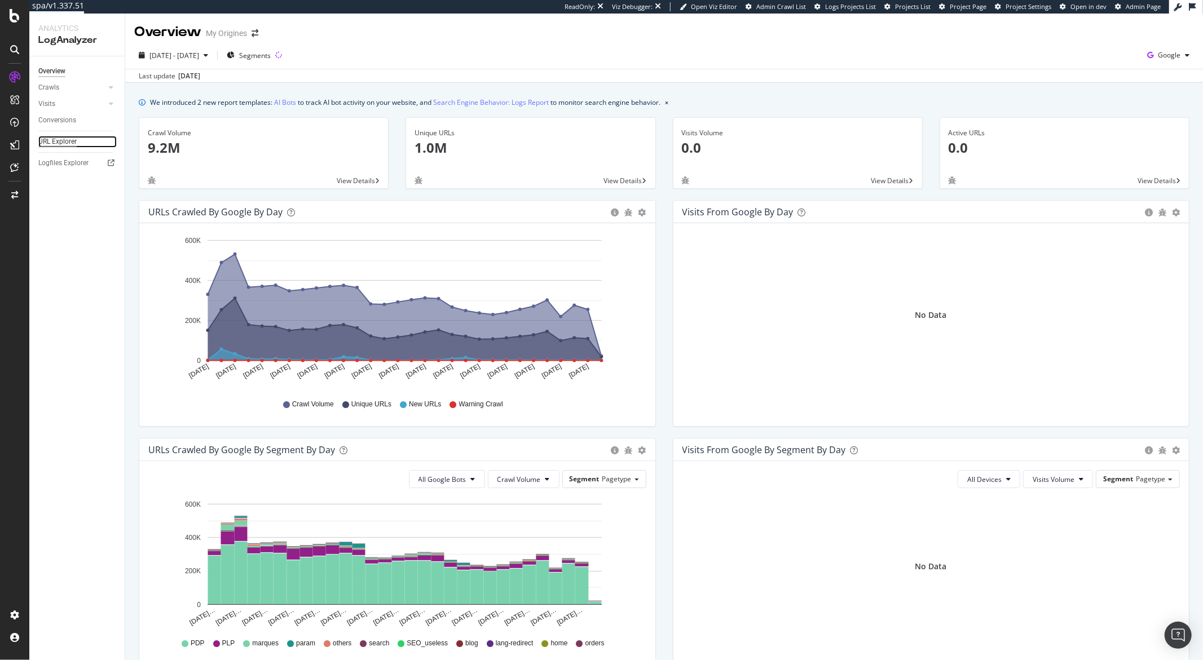
click at [74, 140] on div "URL Explorer" at bounding box center [57, 142] width 38 height 12
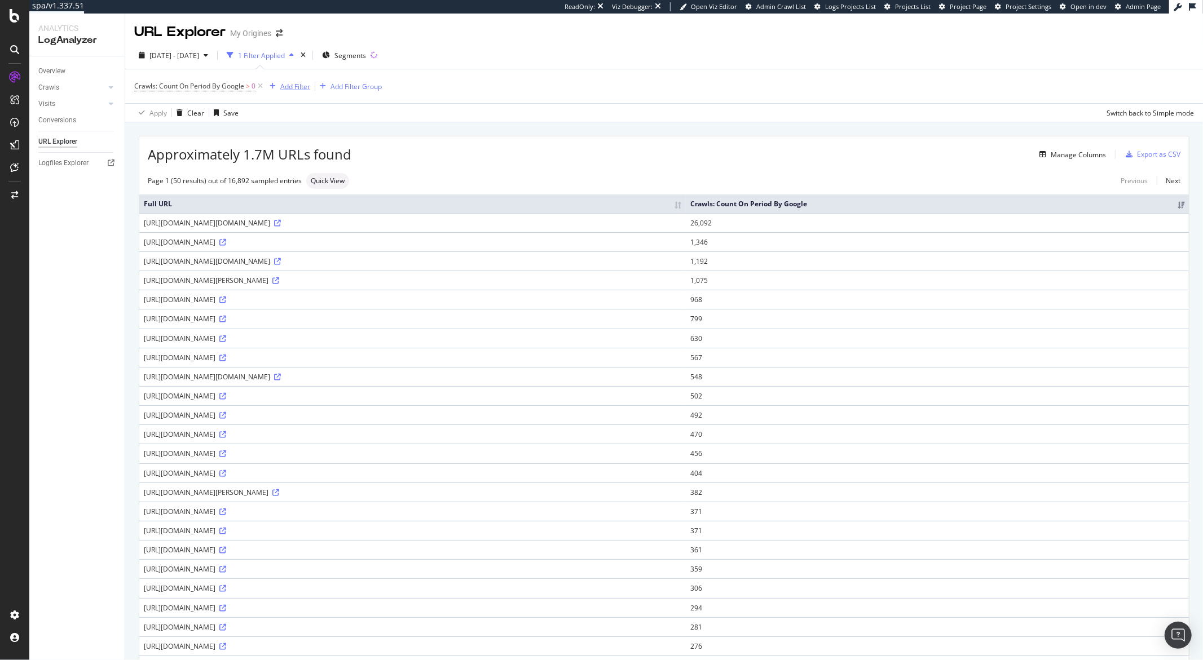
click at [291, 87] on div "Add Filter" at bounding box center [295, 87] width 30 height 10
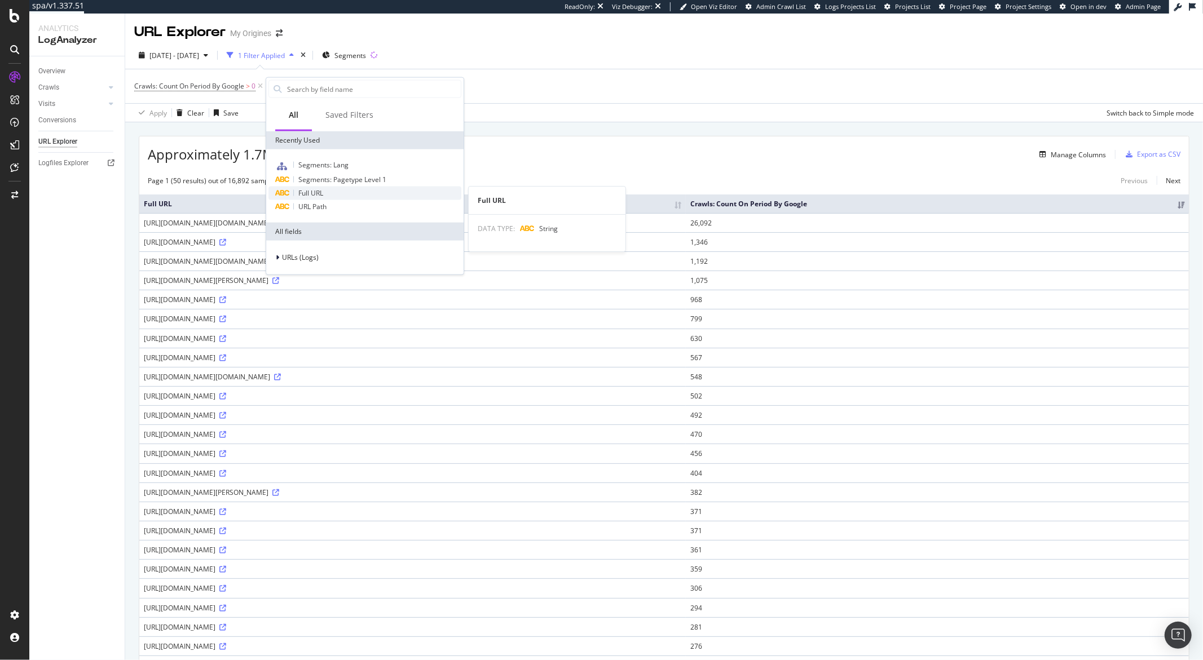
click at [309, 195] on span "Full URL" at bounding box center [310, 193] width 25 height 10
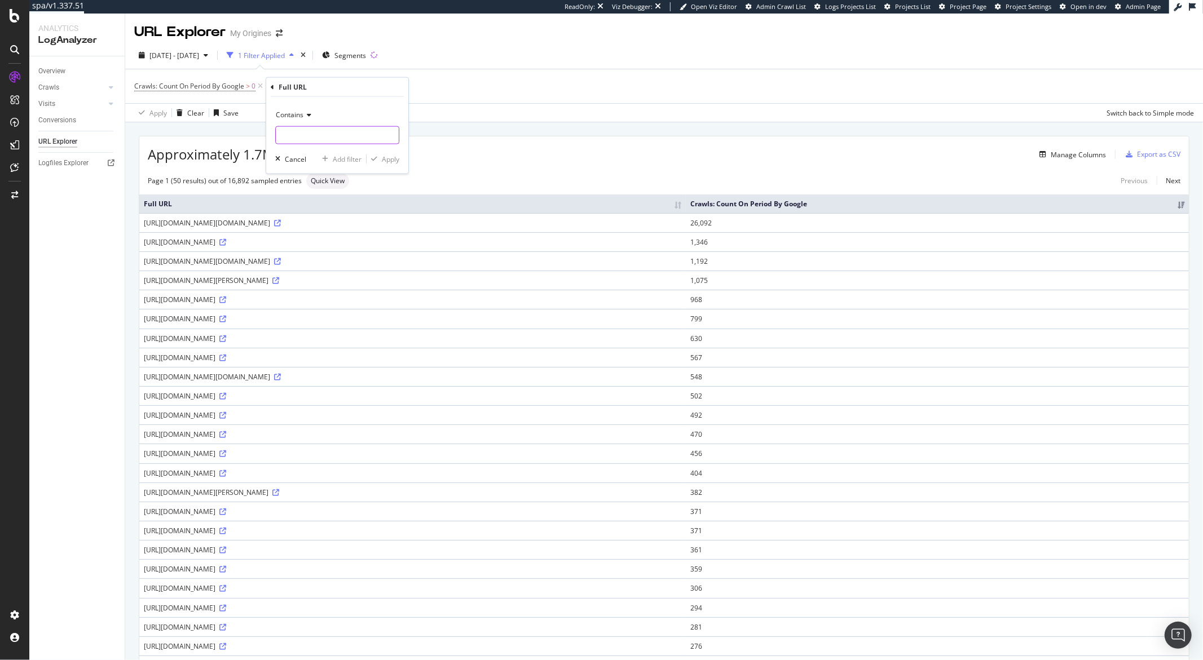
click at [337, 138] on input "text" at bounding box center [337, 135] width 123 height 18
paste input "[URL][DOMAIN_NAME]"
drag, startPoint x: 352, startPoint y: 136, endPoint x: 275, endPoint y: 135, distance: 77.3
click at [275, 135] on div "[URL][DOMAIN_NAME]" at bounding box center [337, 135] width 124 height 18
type input "?page="
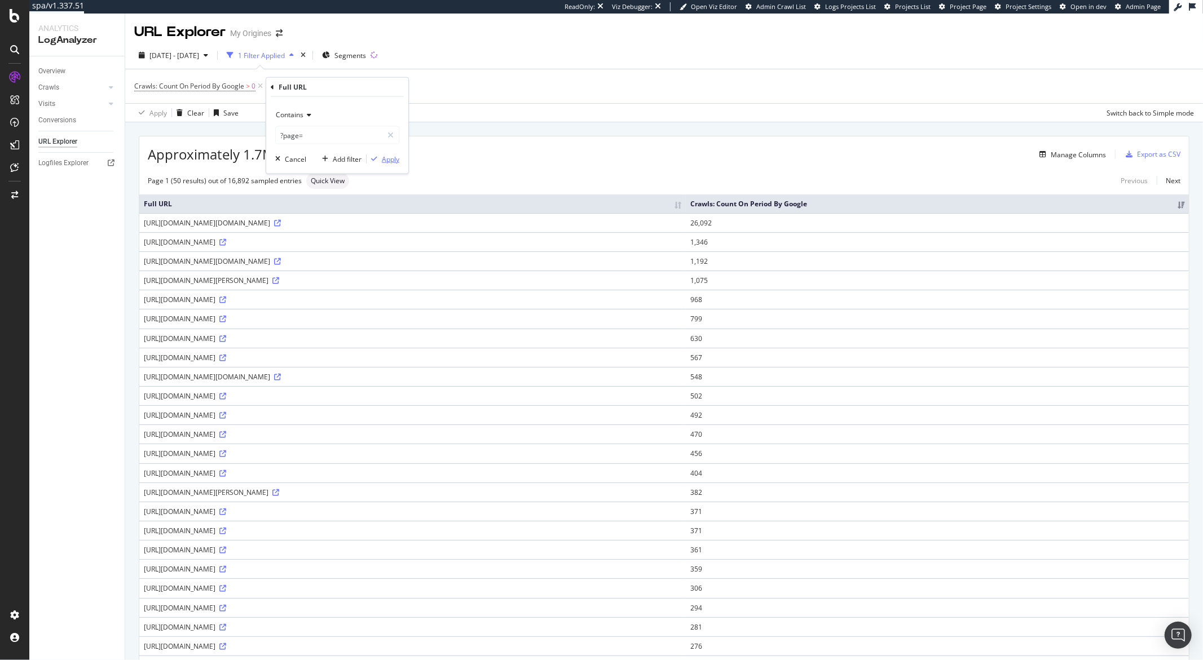
click at [382, 156] on div "Apply" at bounding box center [390, 159] width 17 height 10
